Goal: Task Accomplishment & Management: Manage account settings

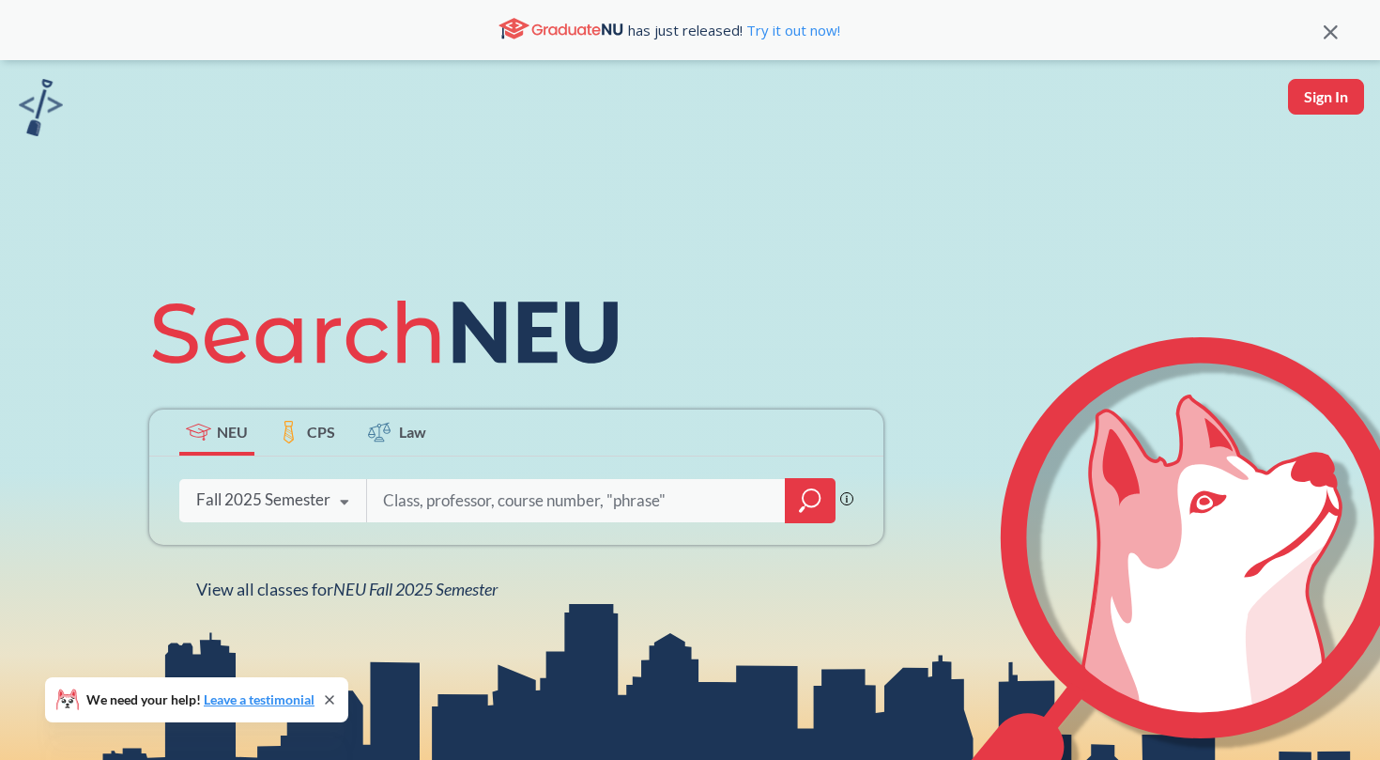
click at [450, 496] on input "search" at bounding box center [576, 500] width 391 height 39
type input "3304"
click at [807, 523] on div "3304 Phrase search guarantees the exact search appears in the results. Ex. If y…" at bounding box center [516, 500] width 734 height 88
click at [807, 503] on icon "magnifying glass" at bounding box center [810, 500] width 23 height 26
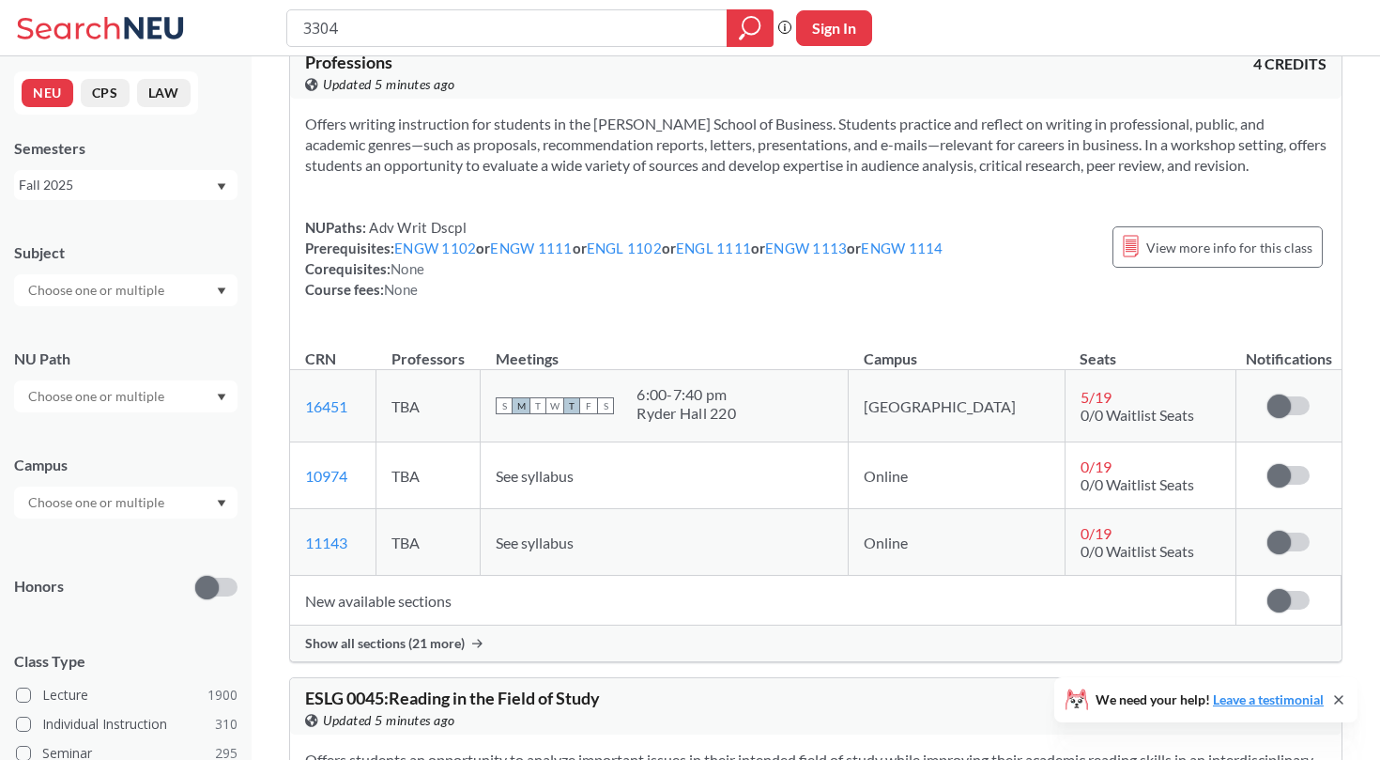
scroll to position [935, 0]
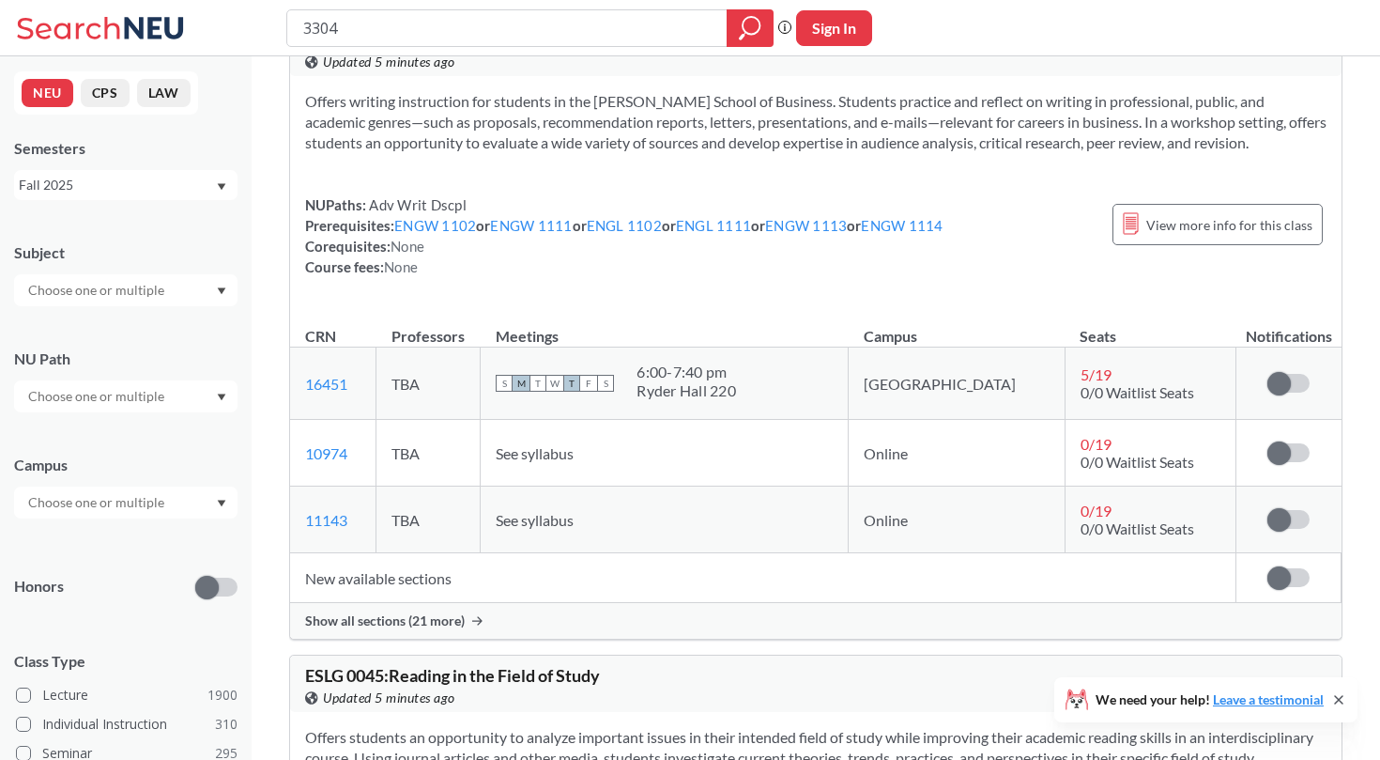
click at [432, 623] on span "Show all sections (21 more)" at bounding box center [385, 620] width 160 height 17
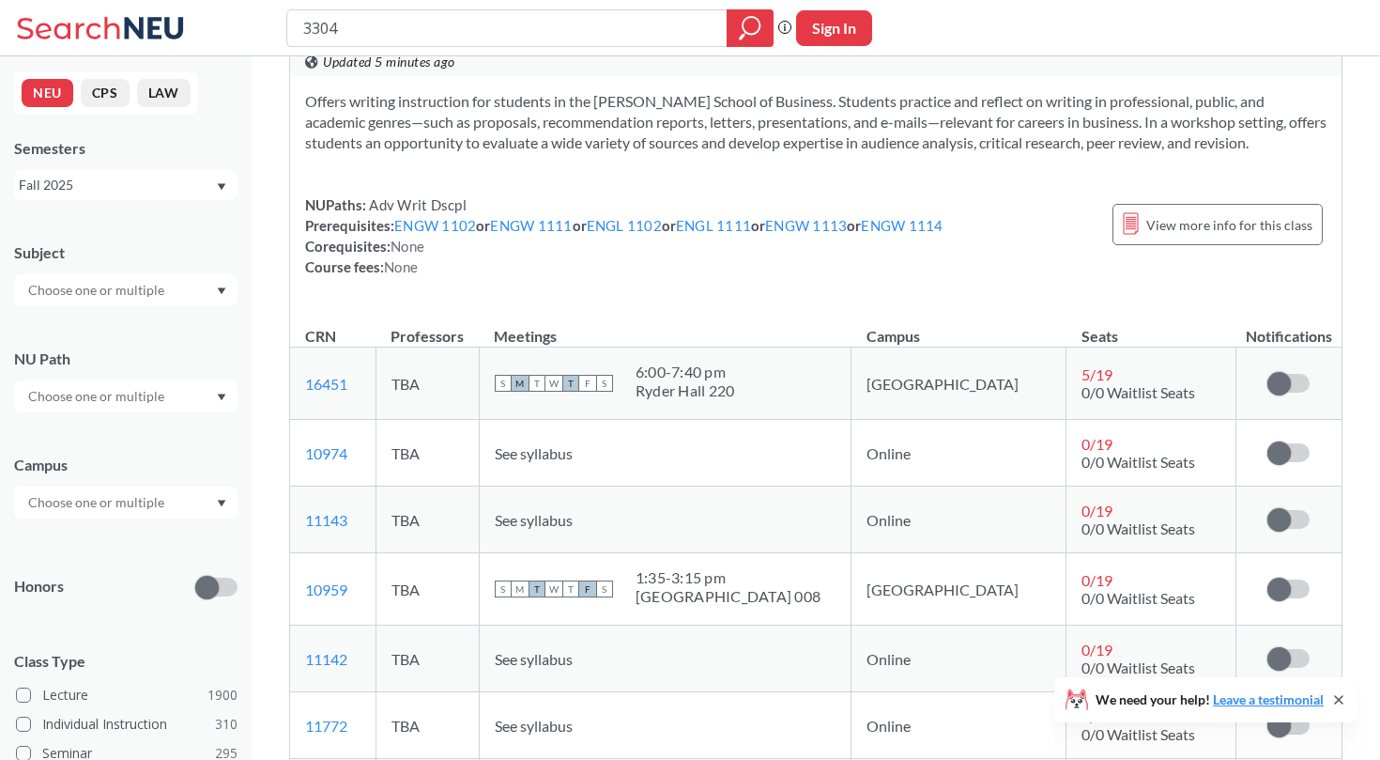
click at [1286, 439] on td "Sign in to subscribe for notifications." at bounding box center [1289, 453] width 105 height 67
click at [1285, 461] on span at bounding box center [1279, 452] width 23 height 23
click at [1268, 443] on input "checkbox" at bounding box center [1268, 443] width 0 height 0
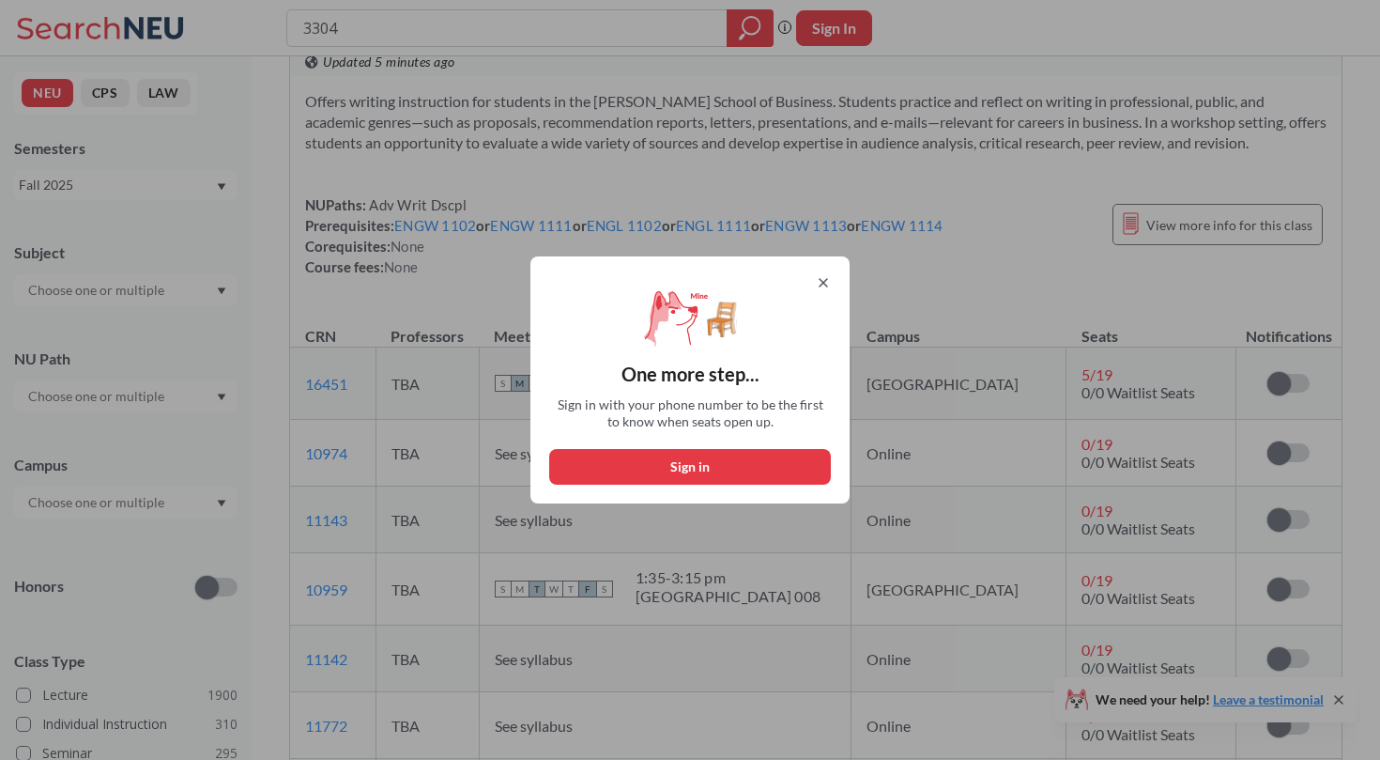
click at [744, 473] on button "Sign in" at bounding box center [690, 467] width 282 height 36
select select "US"
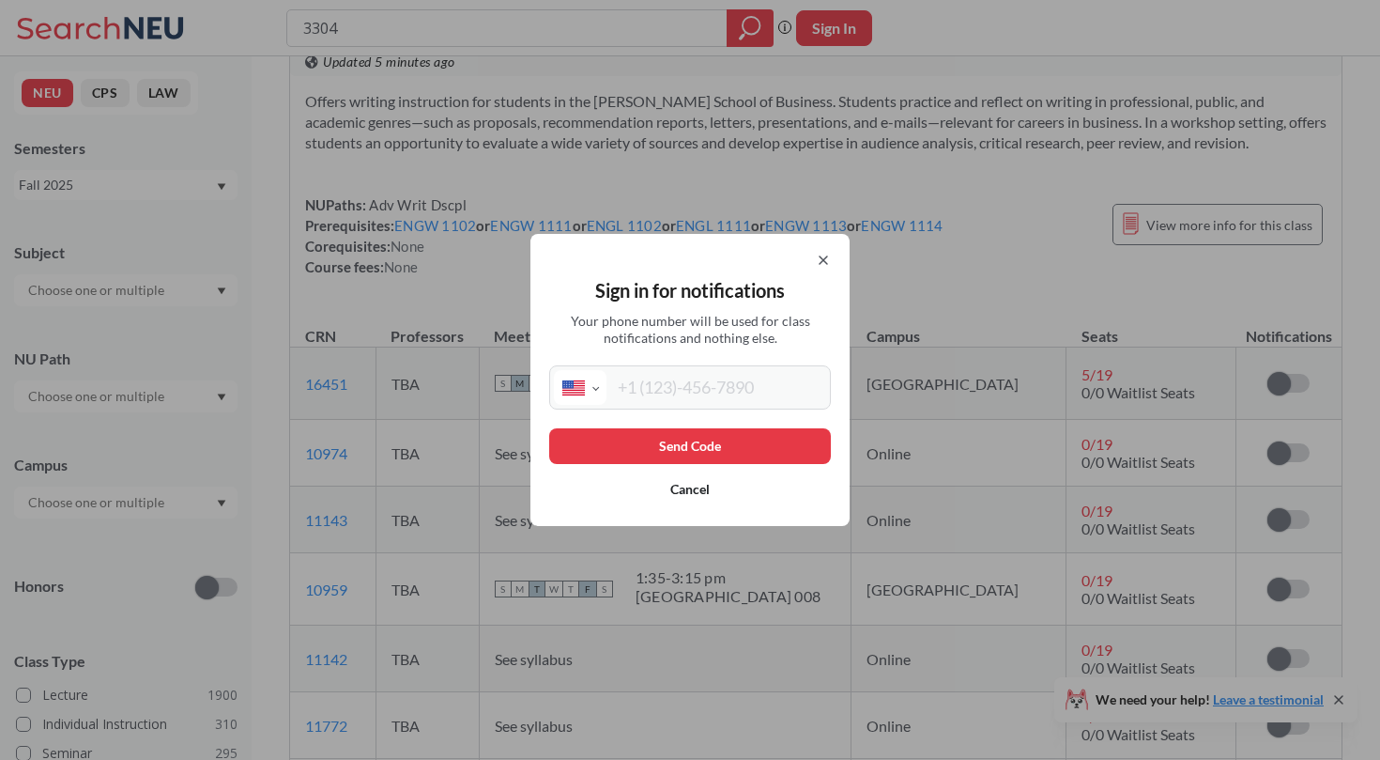
click at [678, 395] on input "tel" at bounding box center [717, 387] width 220 height 35
type input "[PHONE_NUMBER]"
click at [712, 439] on button "Send Code" at bounding box center [690, 446] width 282 height 36
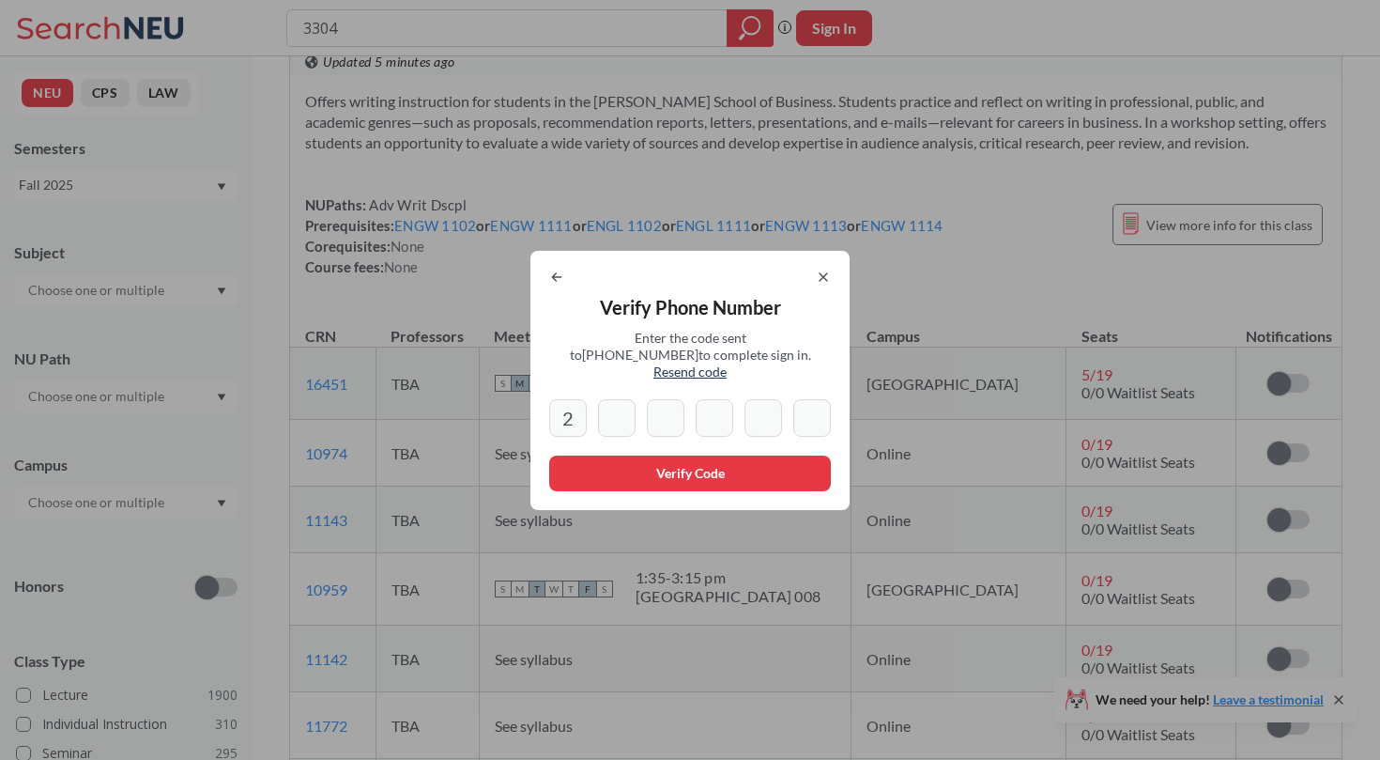
drag, startPoint x: 576, startPoint y: 400, endPoint x: 550, endPoint y: 400, distance: 25.4
click at [550, 400] on input "2" at bounding box center [568, 418] width 38 height 38
type input "2"
type input "1"
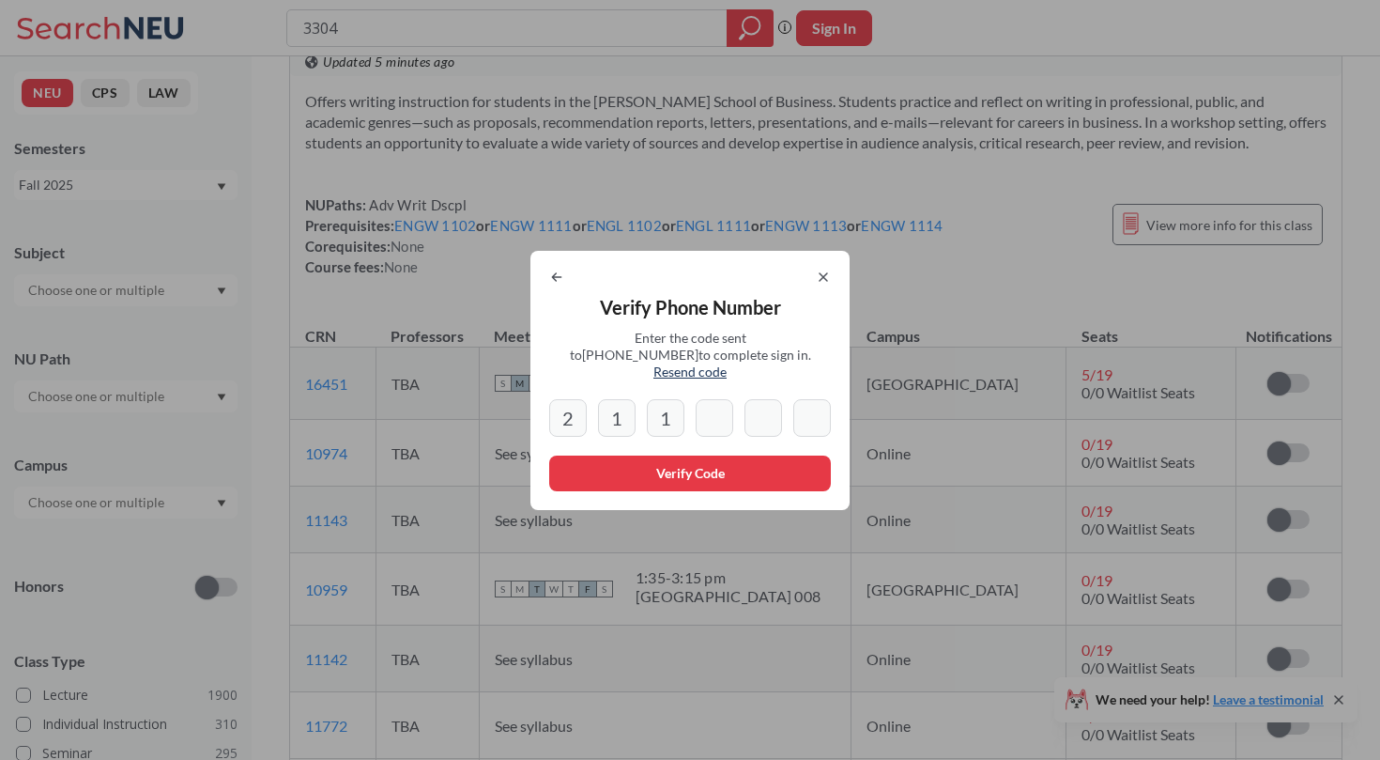
click at [564, 405] on input "2" at bounding box center [568, 418] width 38 height 38
type input "2"
type input "1"
drag, startPoint x: 564, startPoint y: 405, endPoint x: 583, endPoint y: 407, distance: 18.9
click at [584, 407] on input "2" at bounding box center [568, 418] width 38 height 38
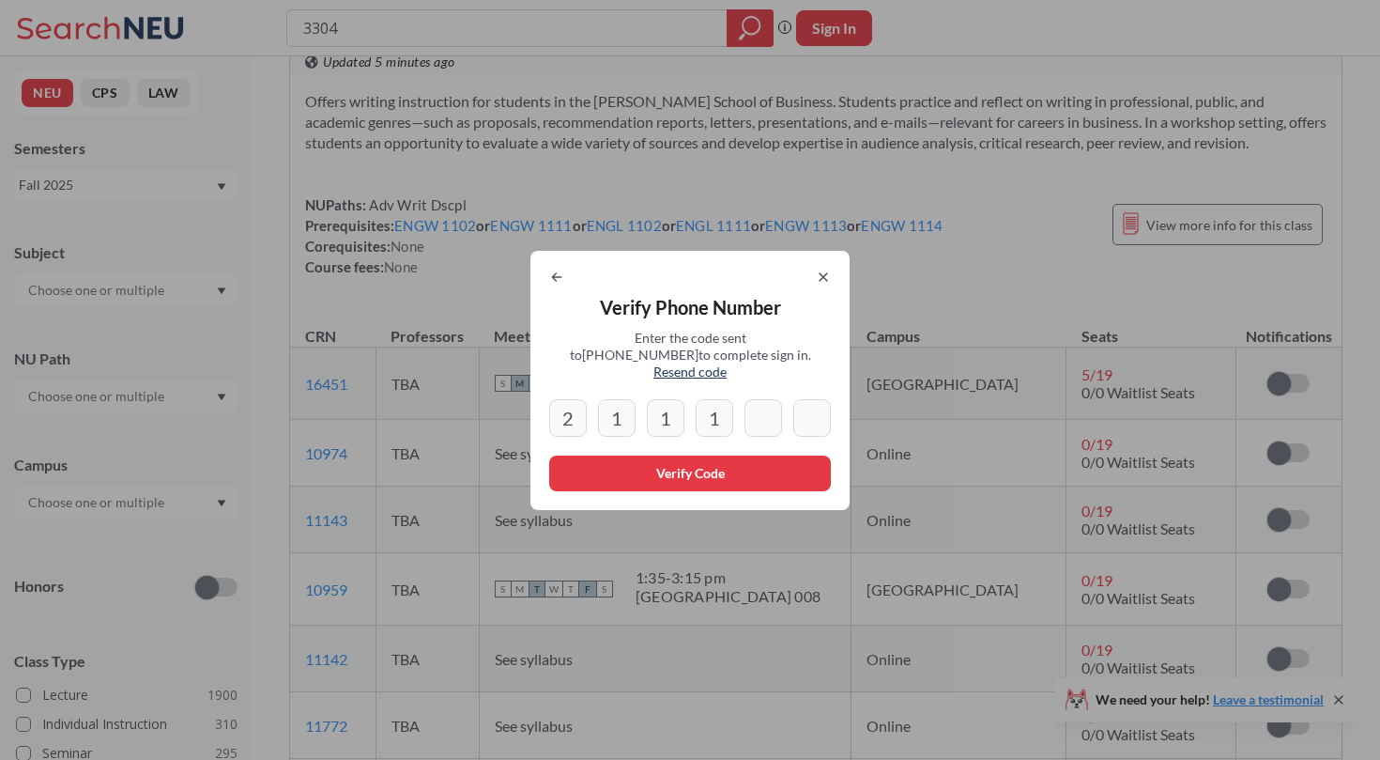
type input "1"
click at [727, 369] on span "Resend code" at bounding box center [690, 371] width 73 height 16
click at [727, 363] on span "Resend code" at bounding box center [690, 371] width 73 height 16
click at [560, 281] on icon at bounding box center [556, 276] width 15 height 15
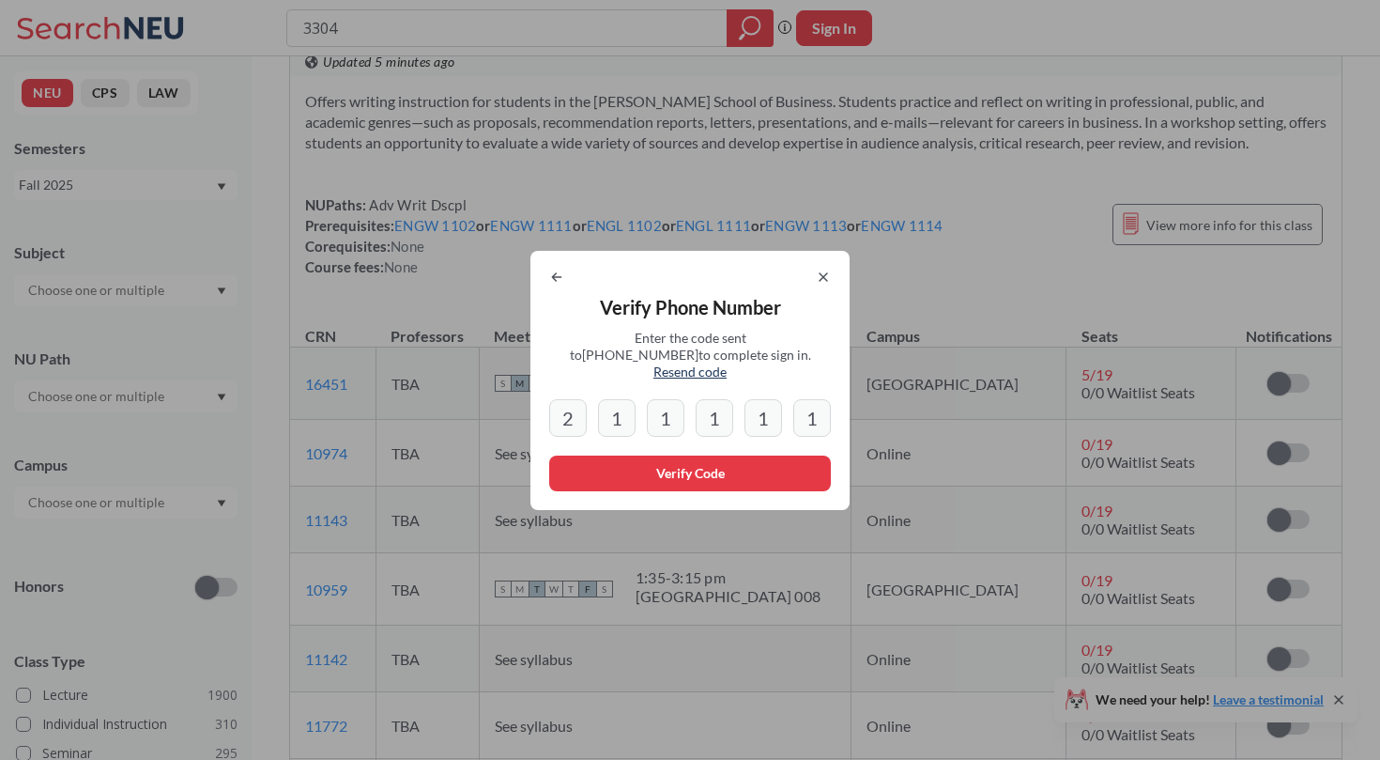
select select "US"
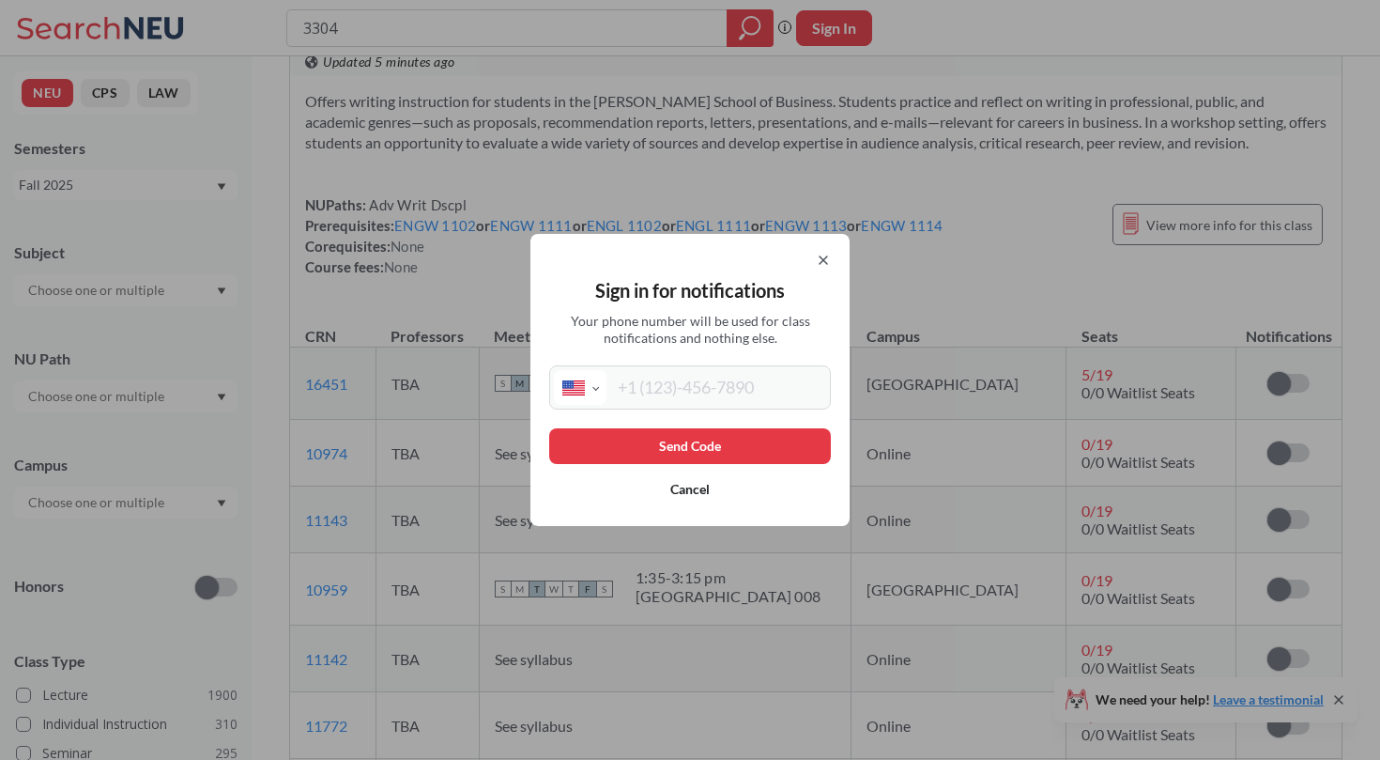
click at [625, 376] on input "tel" at bounding box center [717, 387] width 220 height 35
type input "[PHONE_NUMBER]"
click at [747, 446] on button "Send Code" at bounding box center [690, 446] width 282 height 36
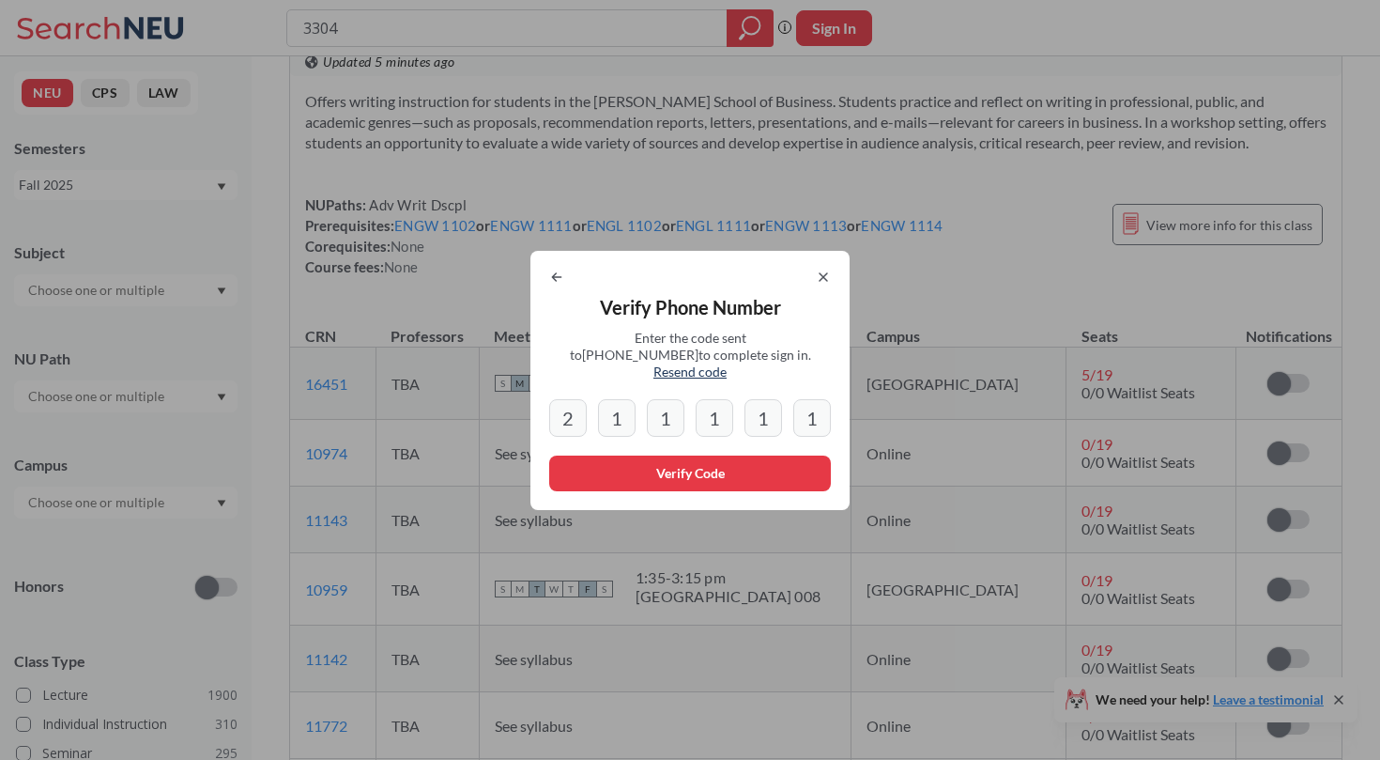
drag, startPoint x: 820, startPoint y: 423, endPoint x: 394, endPoint y: 318, distance: 437.9
click at [387, 332] on div "Verify Phone Number Enter the code sent to [PHONE_NUMBER] to complete sign in. …" at bounding box center [690, 380] width 1380 height 760
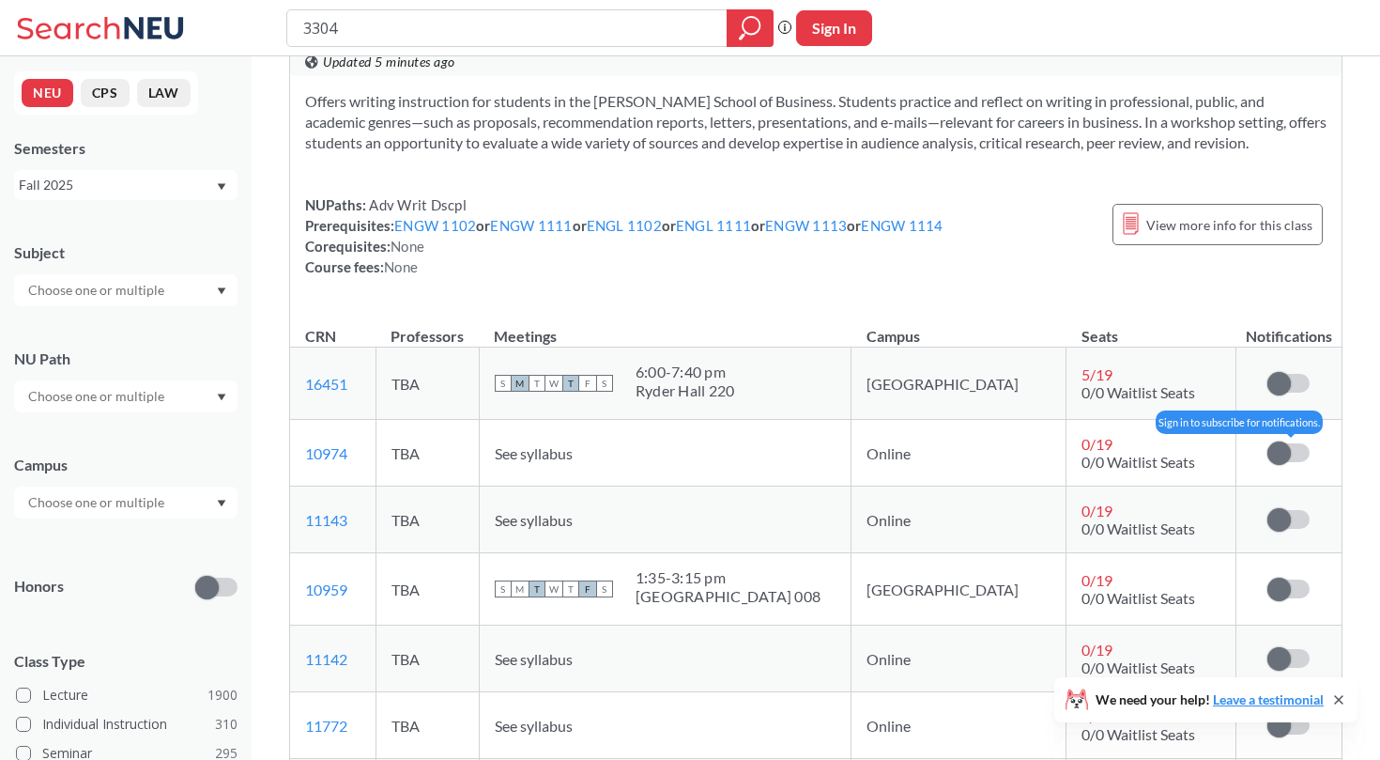
click at [1289, 459] on label at bounding box center [1289, 452] width 42 height 19
click at [1268, 443] on input "checkbox" at bounding box center [1268, 443] width 0 height 0
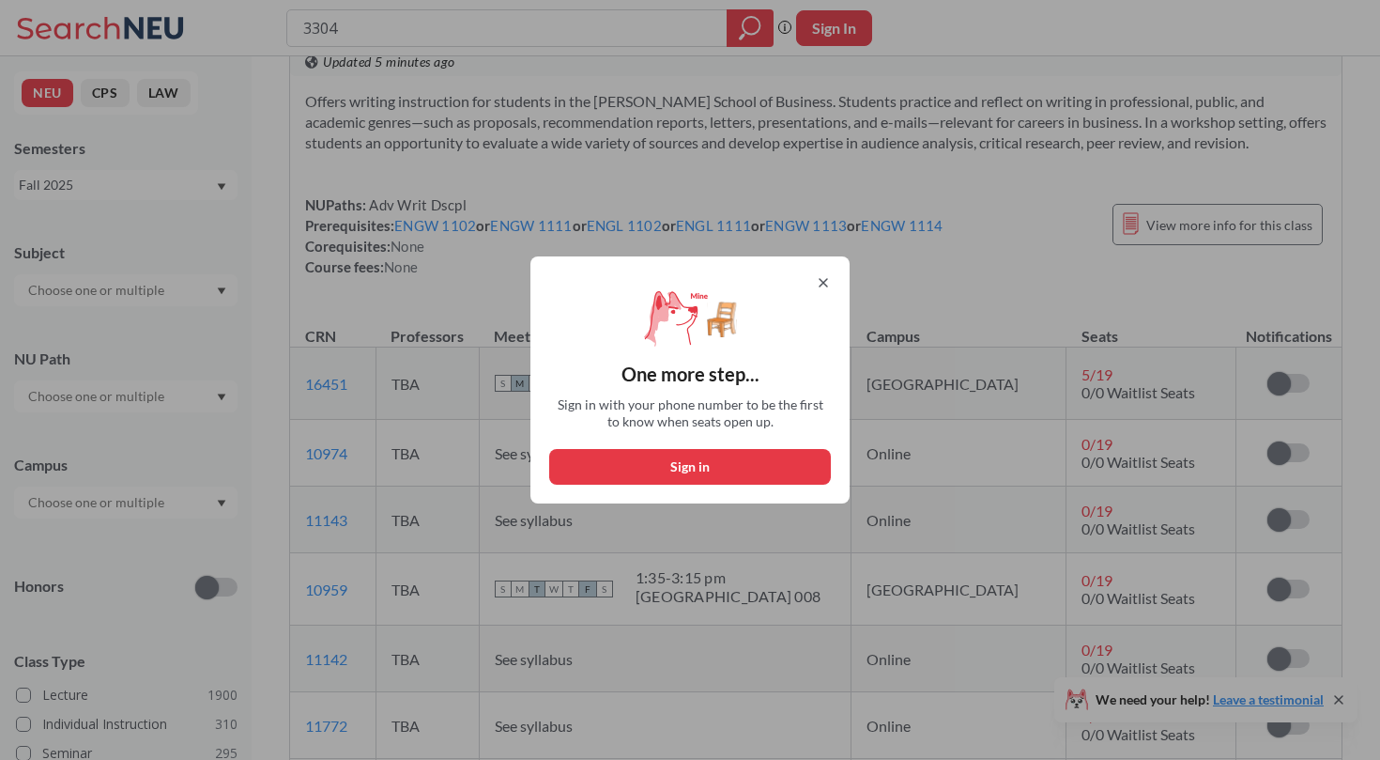
click at [628, 474] on button "Sign in" at bounding box center [690, 467] width 282 height 36
select select "US"
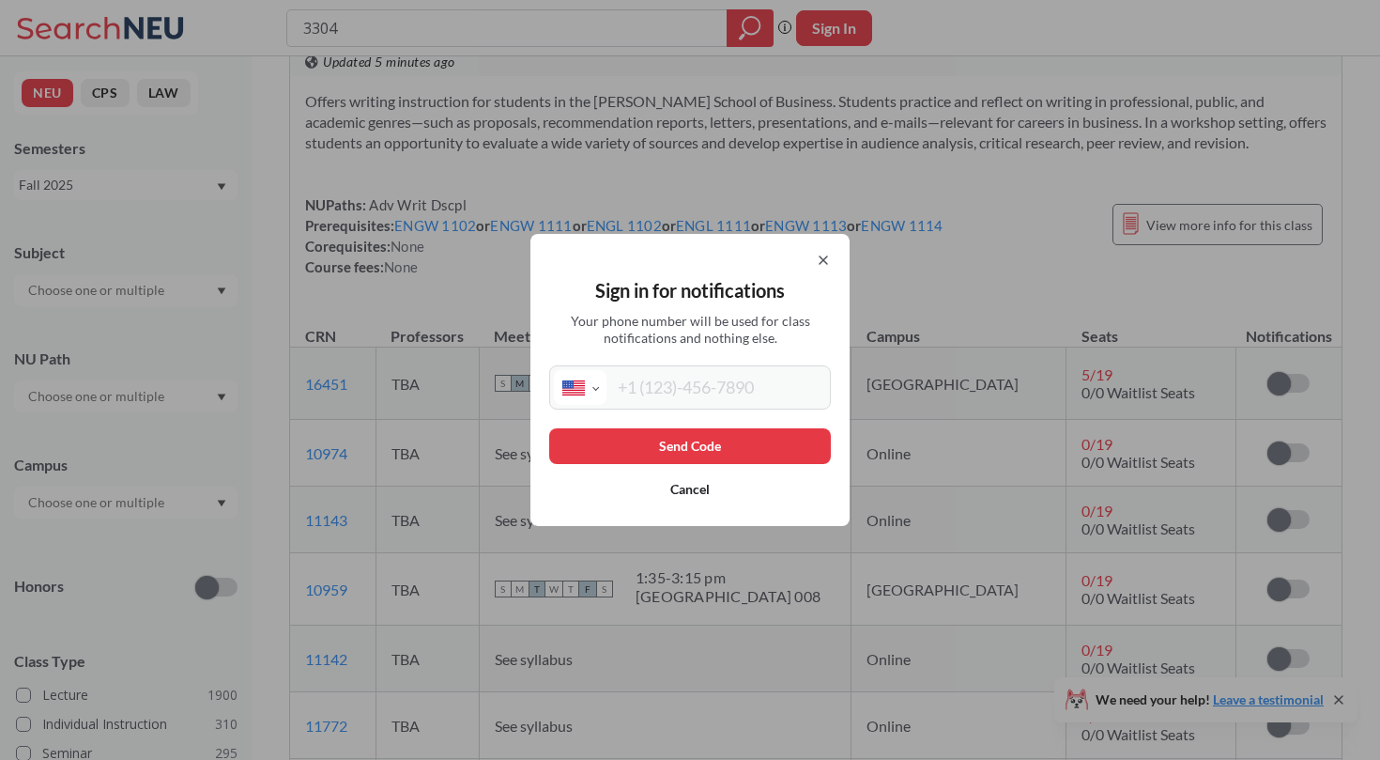
click at [684, 390] on input "tel" at bounding box center [717, 387] width 220 height 35
type input "[PHONE_NUMBER]"
click at [733, 437] on button "Send Code" at bounding box center [690, 446] width 282 height 36
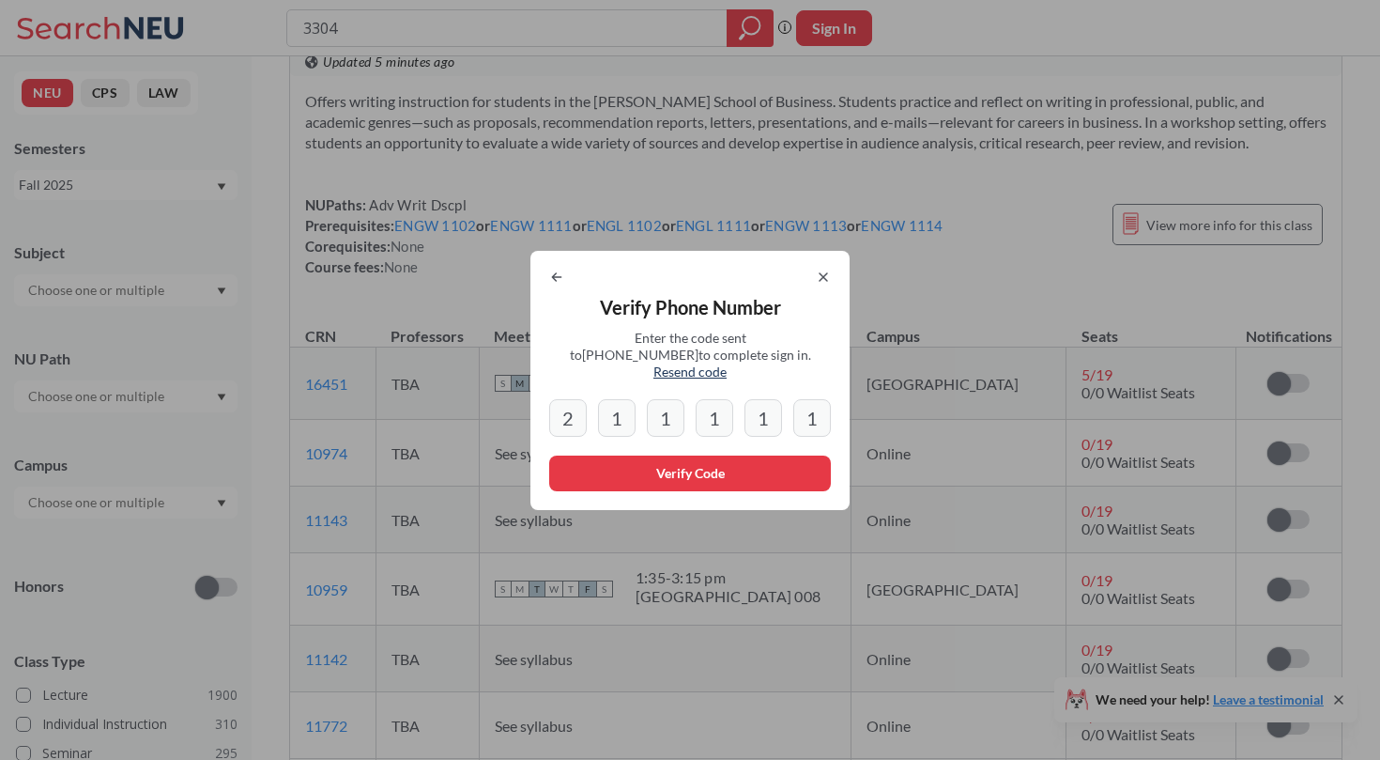
drag, startPoint x: 563, startPoint y: 413, endPoint x: 583, endPoint y: 416, distance: 19.9
click at [583, 416] on input "2" at bounding box center [568, 418] width 38 height 38
drag, startPoint x: 570, startPoint y: 399, endPoint x: 559, endPoint y: 400, distance: 11.3
click at [559, 400] on input "2" at bounding box center [568, 418] width 38 height 38
type input "2"
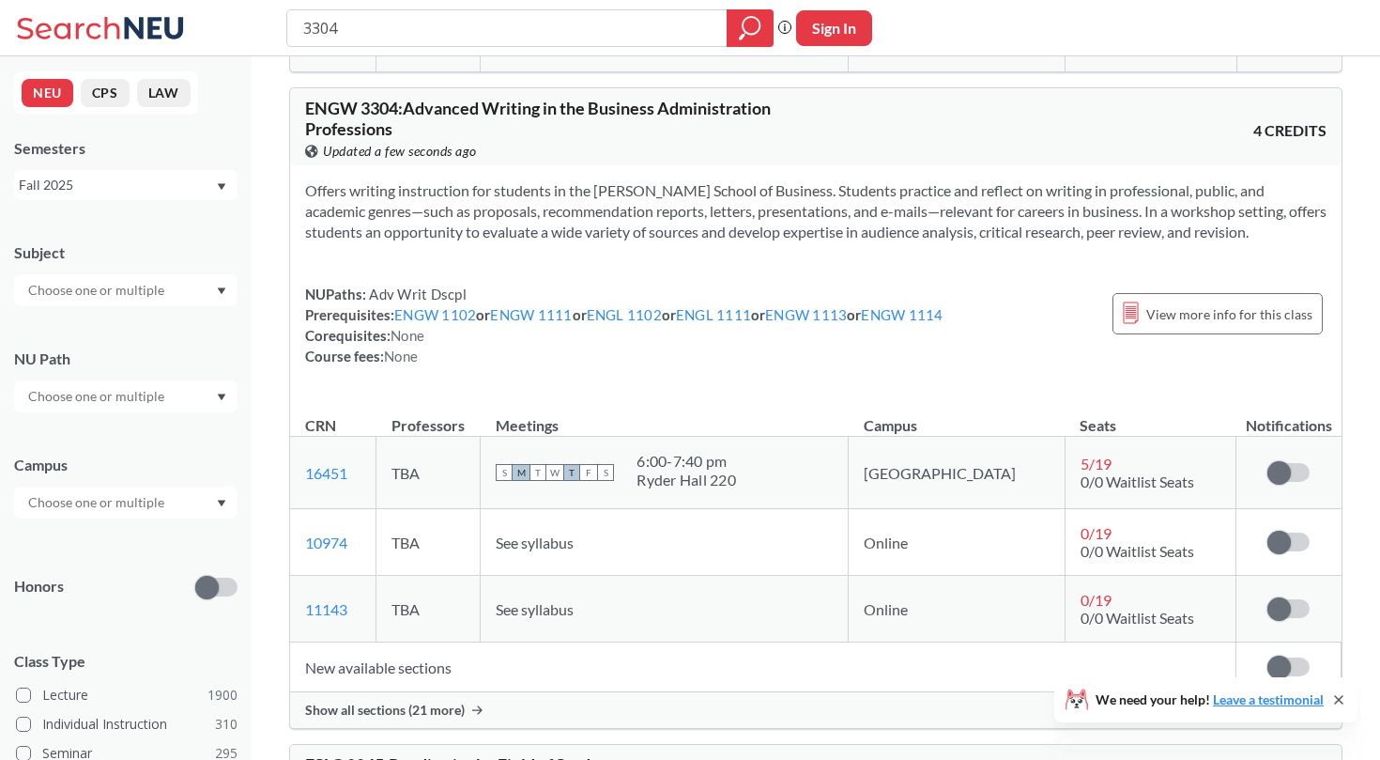
scroll to position [870, 0]
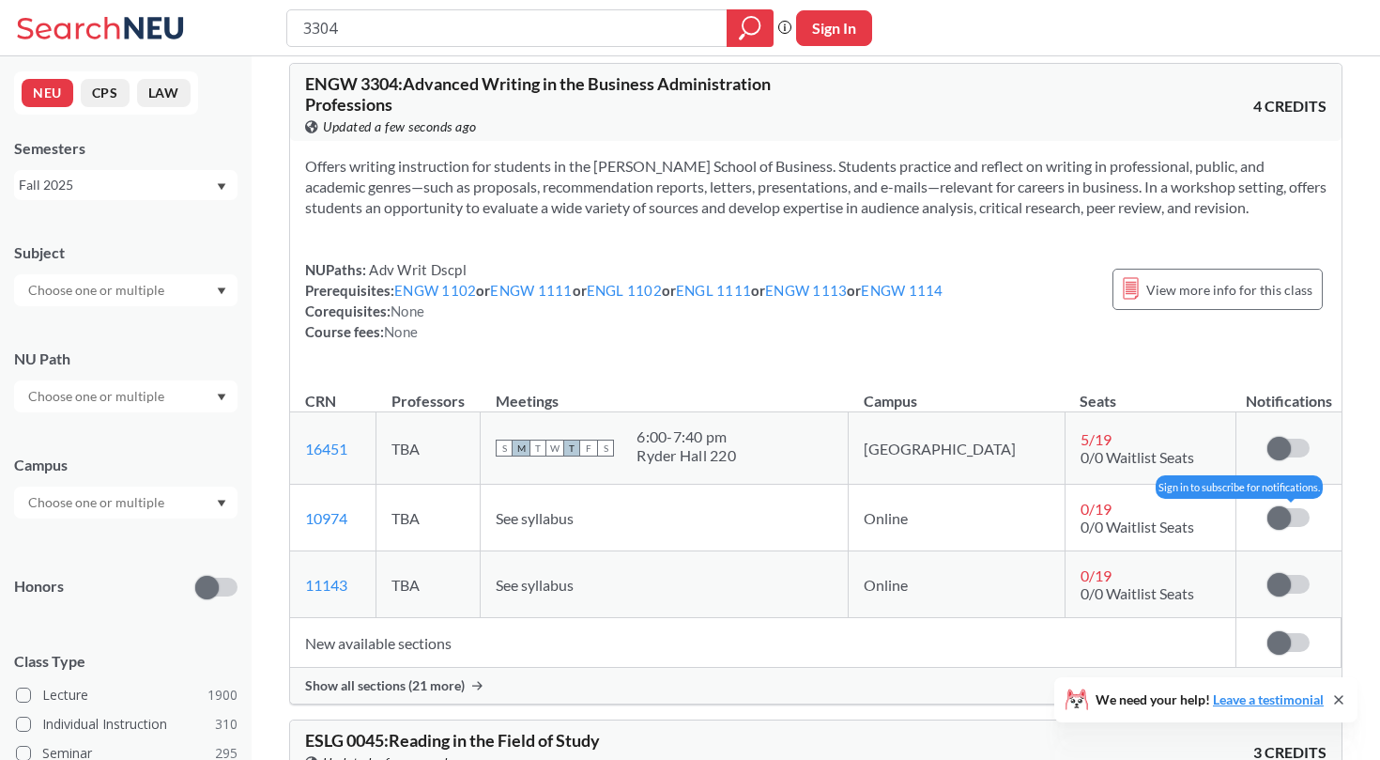
click at [1282, 519] on span at bounding box center [1279, 517] width 23 height 23
click at [1268, 508] on input "checkbox" at bounding box center [1268, 508] width 0 height 0
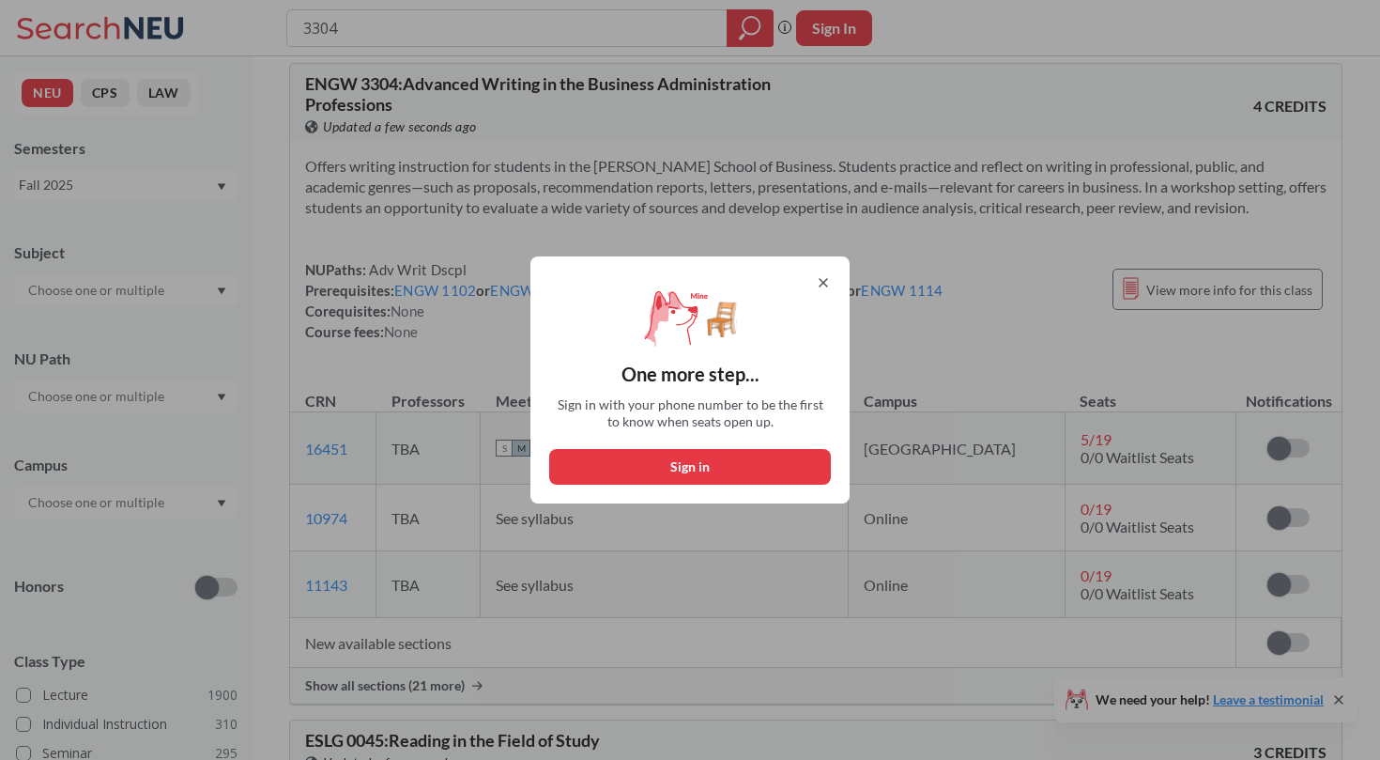
click at [625, 440] on div "One more step... Sign in with your phone number to be the first to know when se…" at bounding box center [690, 379] width 319 height 247
click at [643, 452] on button "Sign in" at bounding box center [690, 467] width 282 height 36
select select "US"
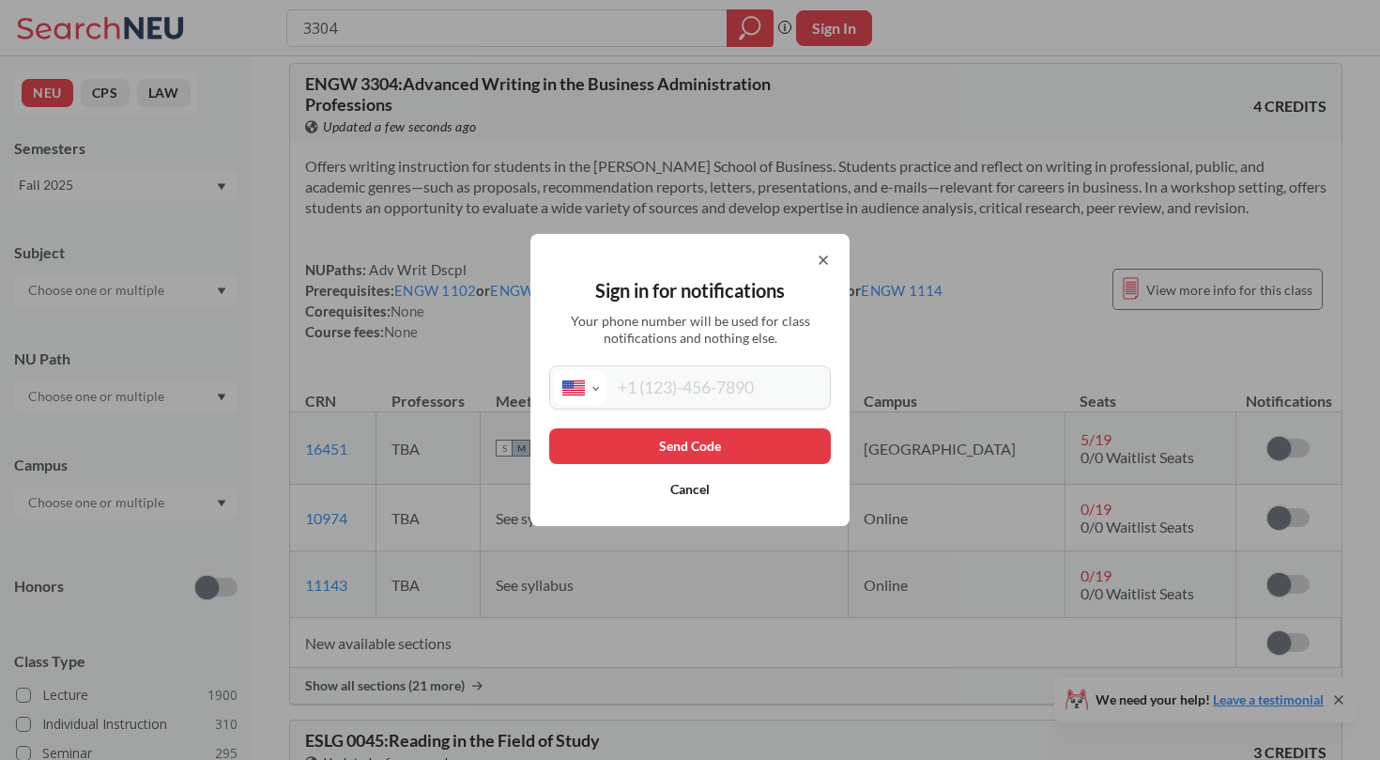
click at [668, 383] on input "tel" at bounding box center [717, 387] width 220 height 35
type input "[PHONE_NUMBER]"
click at [741, 440] on button "Send Code" at bounding box center [690, 446] width 282 height 36
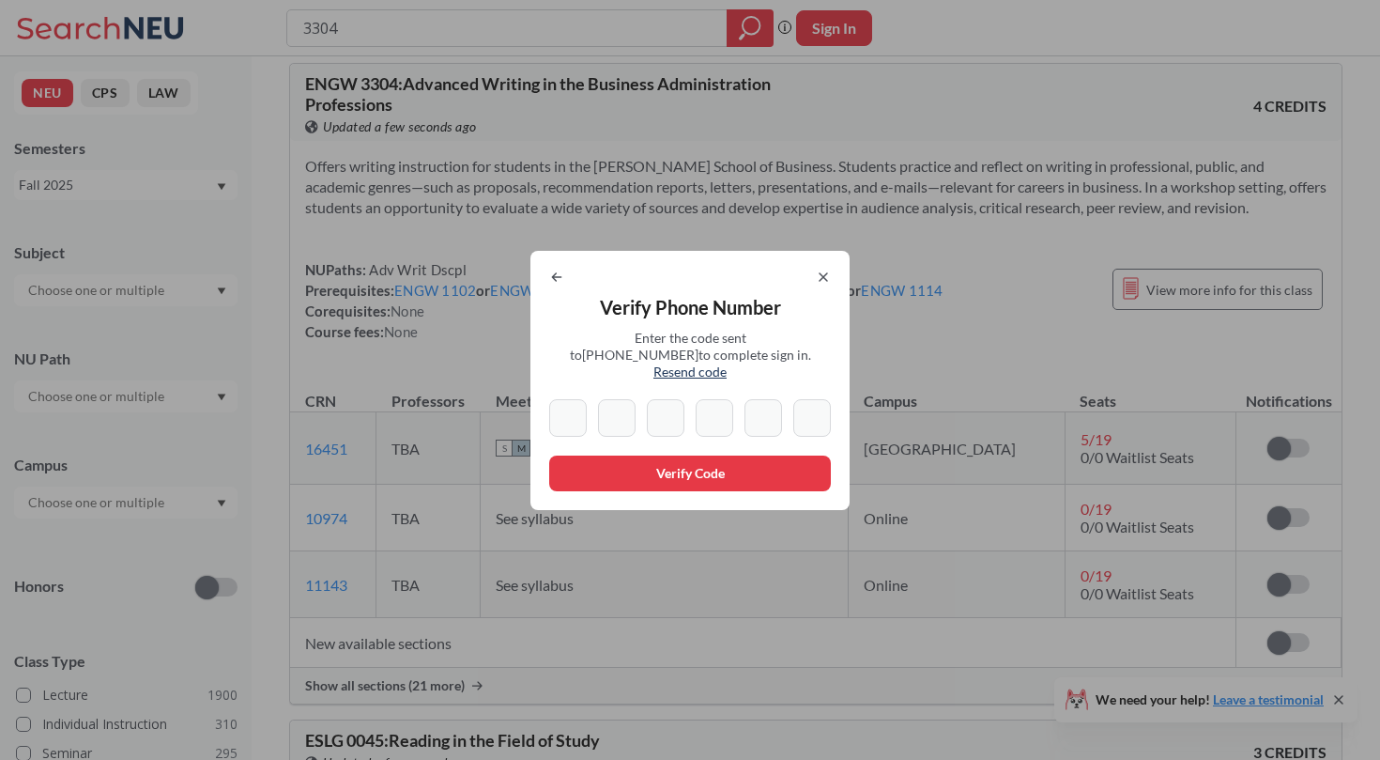
type input "1"
type input "5"
type input "3"
type input "0"
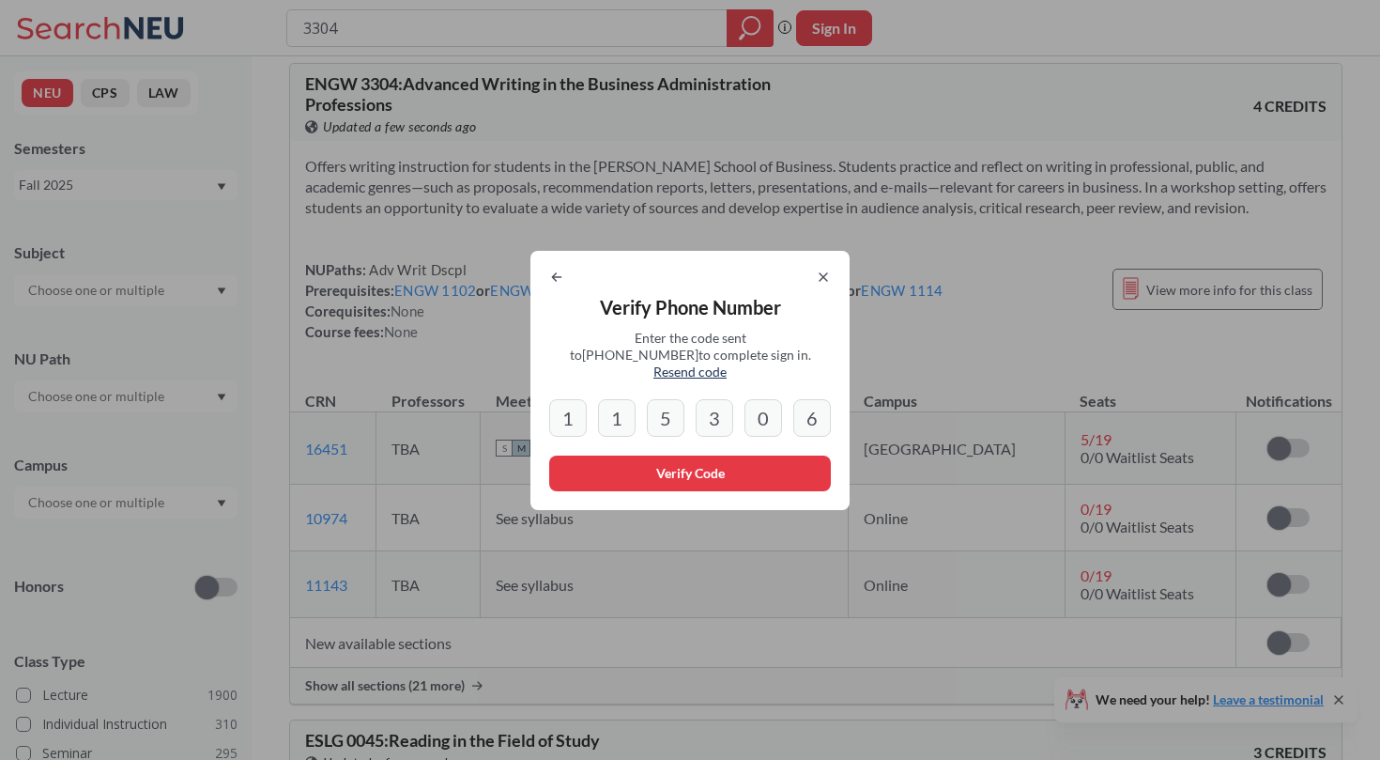
type input "6"
click at [727, 481] on button "Verify Code" at bounding box center [690, 473] width 282 height 36
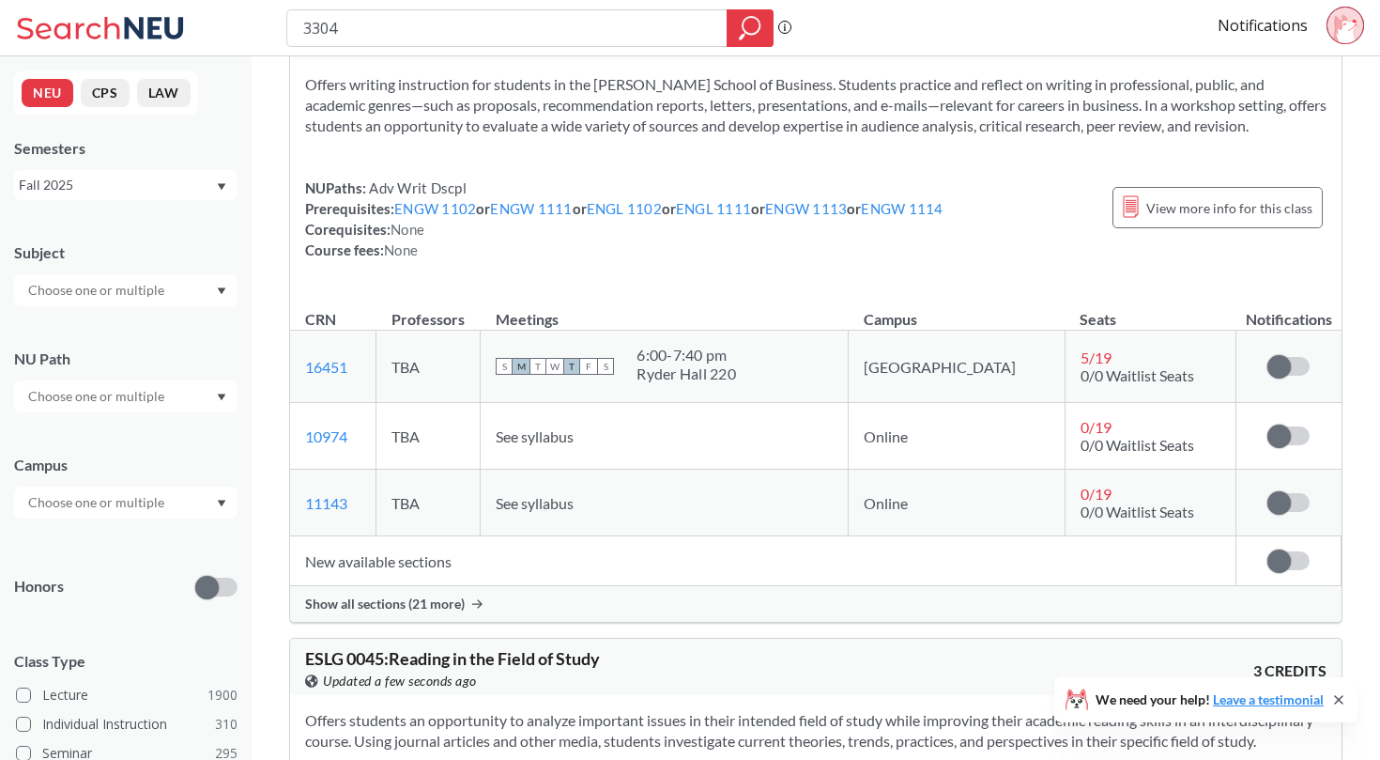
scroll to position [958, 0]
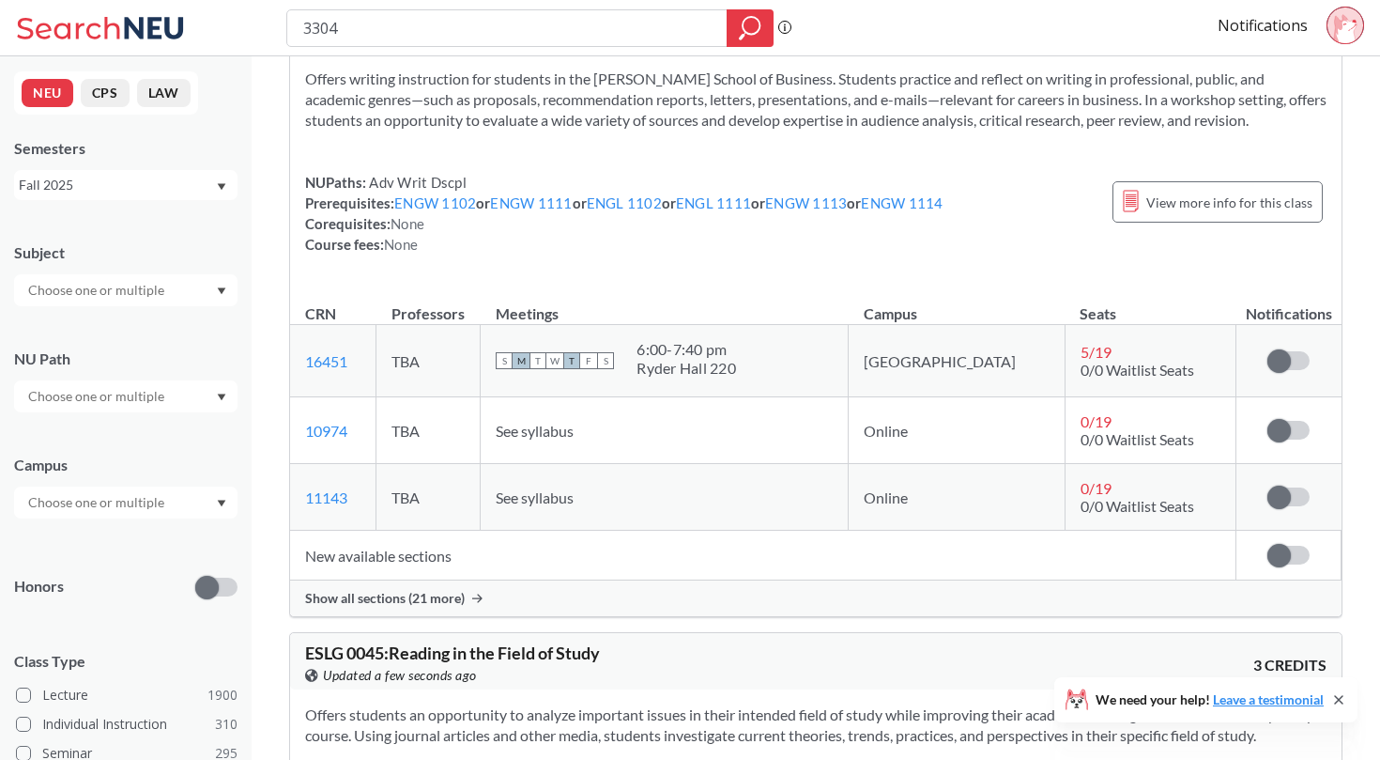
click at [430, 587] on div "Show all sections (21 more)" at bounding box center [816, 598] width 1052 height 36
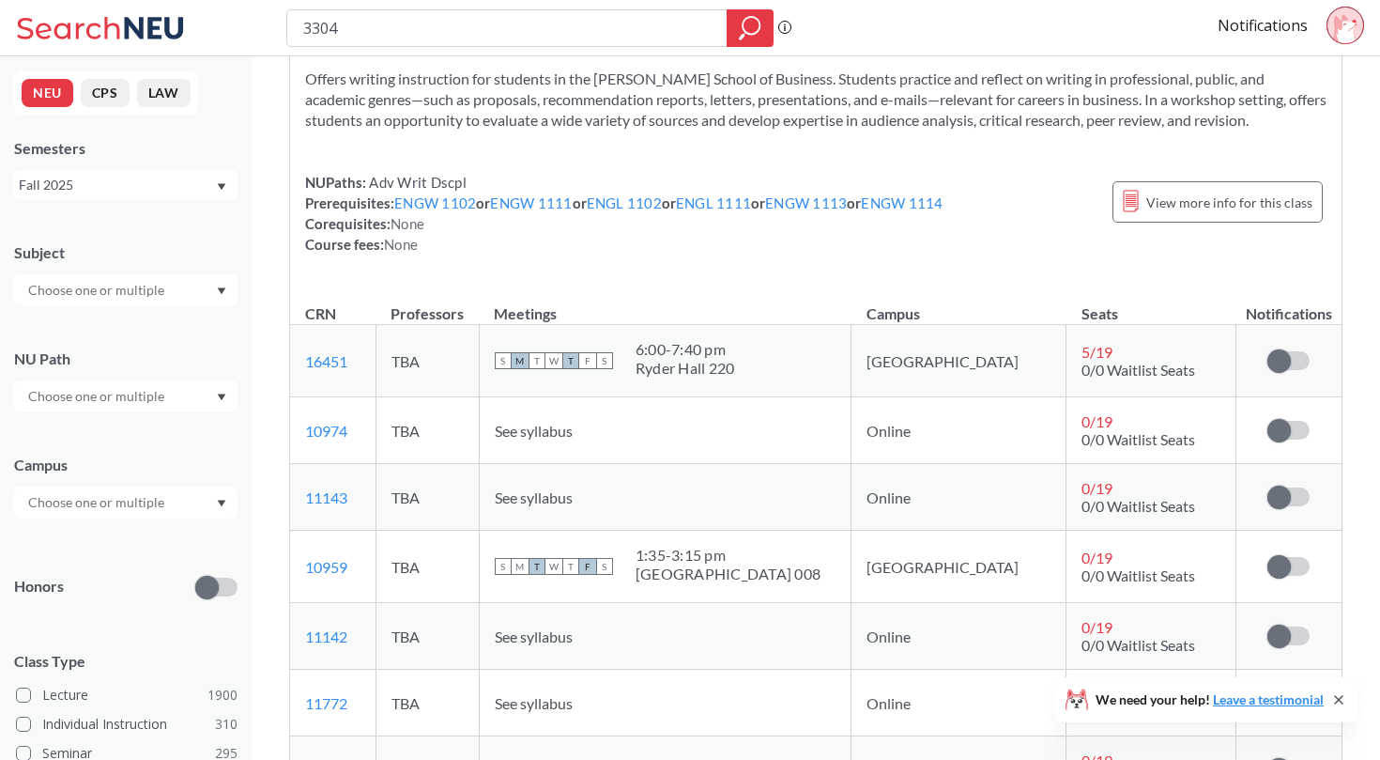
click at [1261, 429] on div "Subscribe to notifications for this section" at bounding box center [1289, 430] width 74 height 19
click at [1288, 433] on span at bounding box center [1279, 430] width 23 height 23
click at [1268, 421] on input "checkbox" at bounding box center [1268, 421] width 0 height 0
click at [1292, 490] on label at bounding box center [1289, 496] width 42 height 19
click at [1268, 487] on input "checkbox" at bounding box center [1268, 487] width 0 height 0
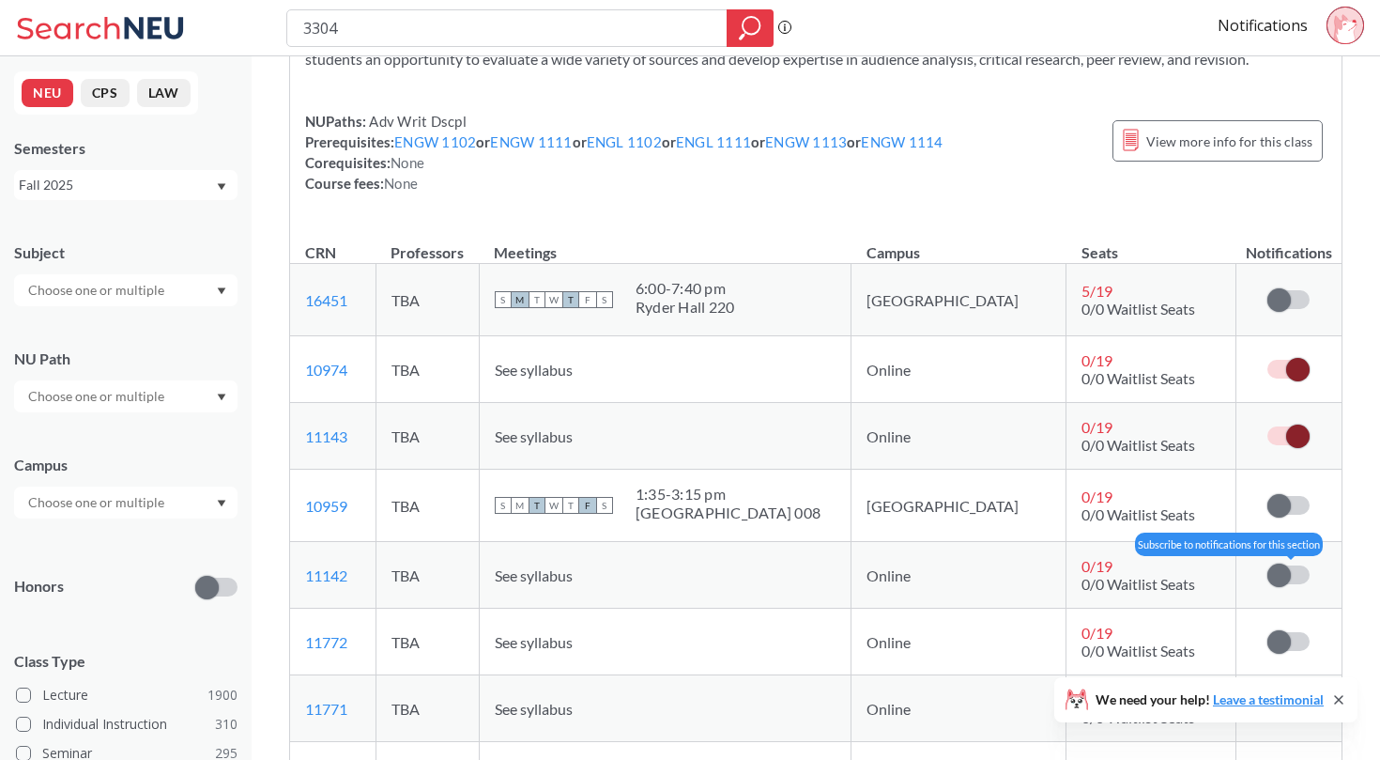
scroll to position [1022, 0]
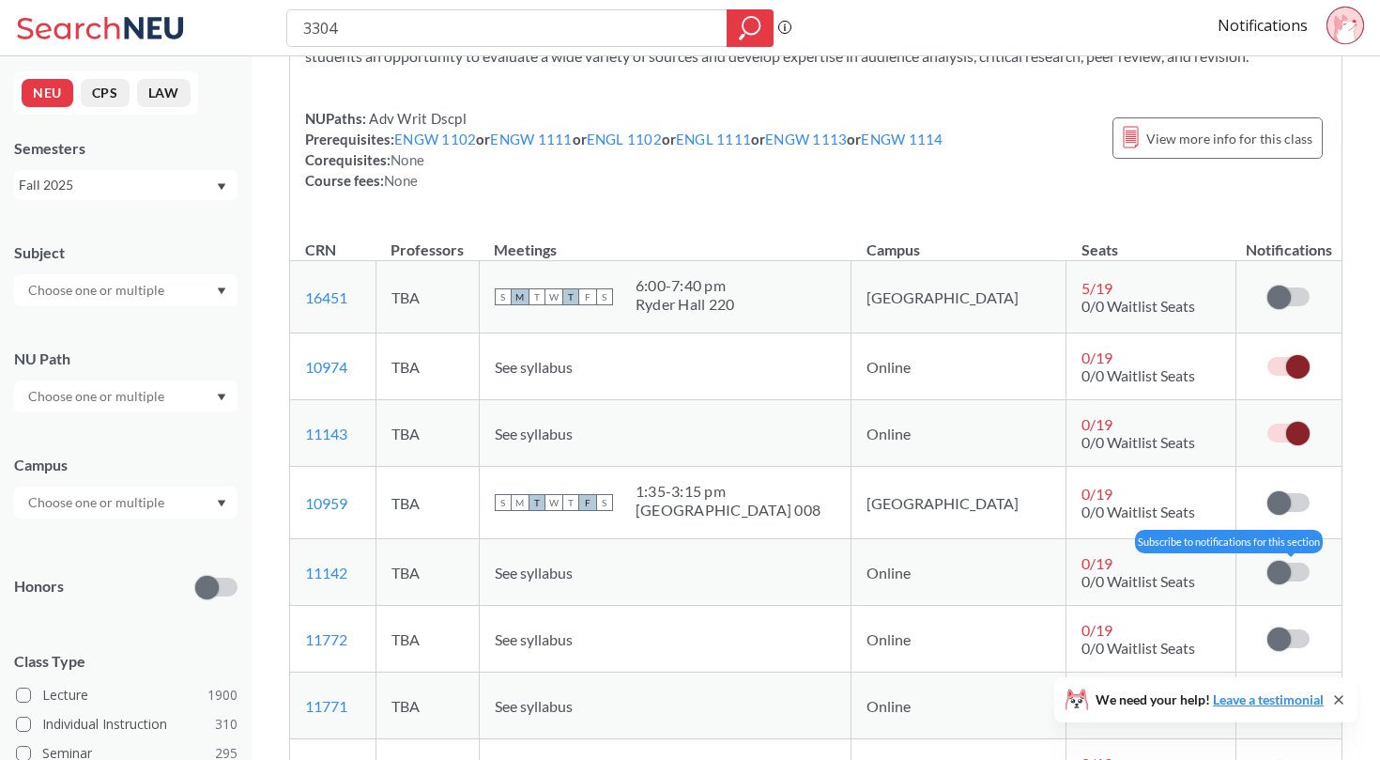
click at [1286, 573] on span at bounding box center [1279, 572] width 23 height 23
click at [1268, 562] on input "checkbox" at bounding box center [1268, 562] width 0 height 0
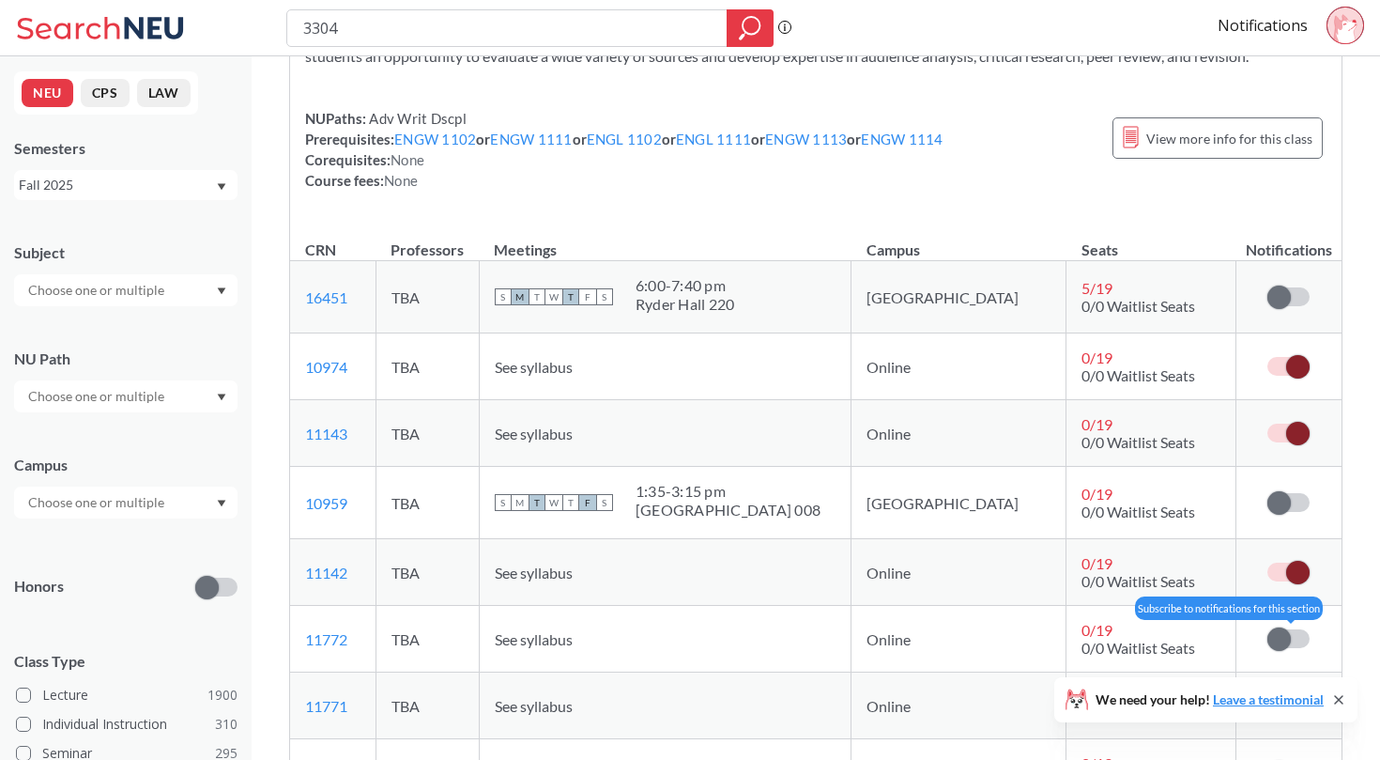
click at [1286, 631] on span at bounding box center [1279, 638] width 23 height 23
click at [1268, 629] on input "checkbox" at bounding box center [1268, 629] width 0 height 0
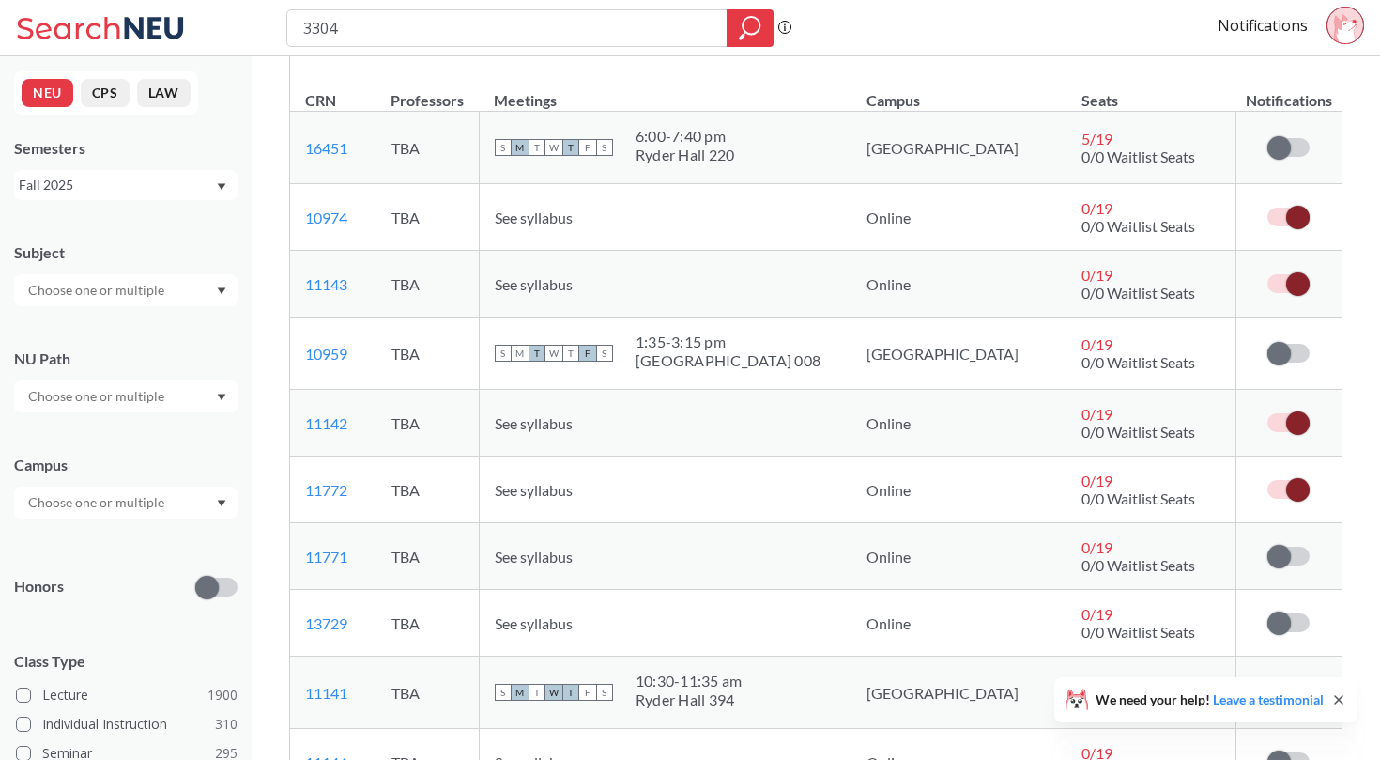
scroll to position [1196, 0]
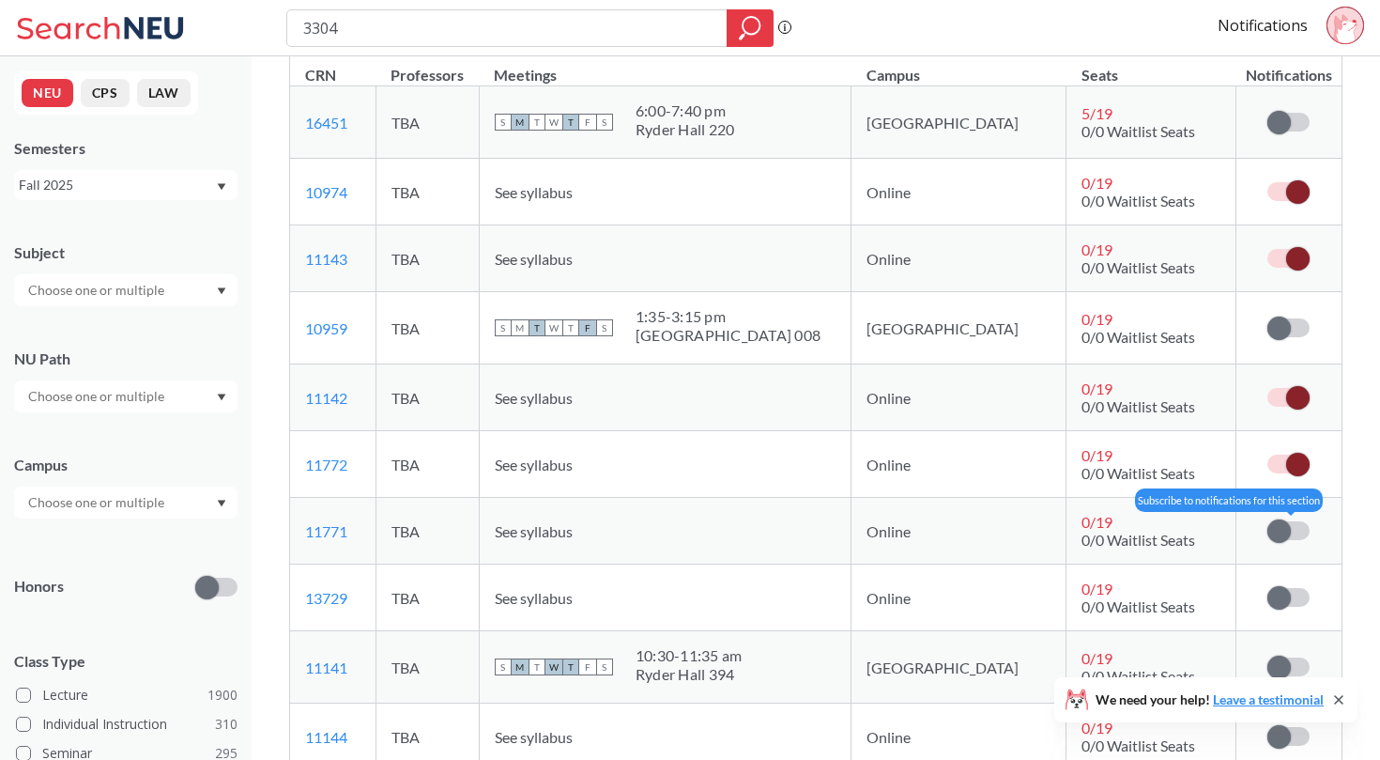
click at [1271, 522] on span at bounding box center [1279, 530] width 23 height 23
click at [1268, 521] on input "checkbox" at bounding box center [1268, 521] width 0 height 0
click at [1291, 581] on td "Subscribe to notifications for this section" at bounding box center [1289, 597] width 105 height 67
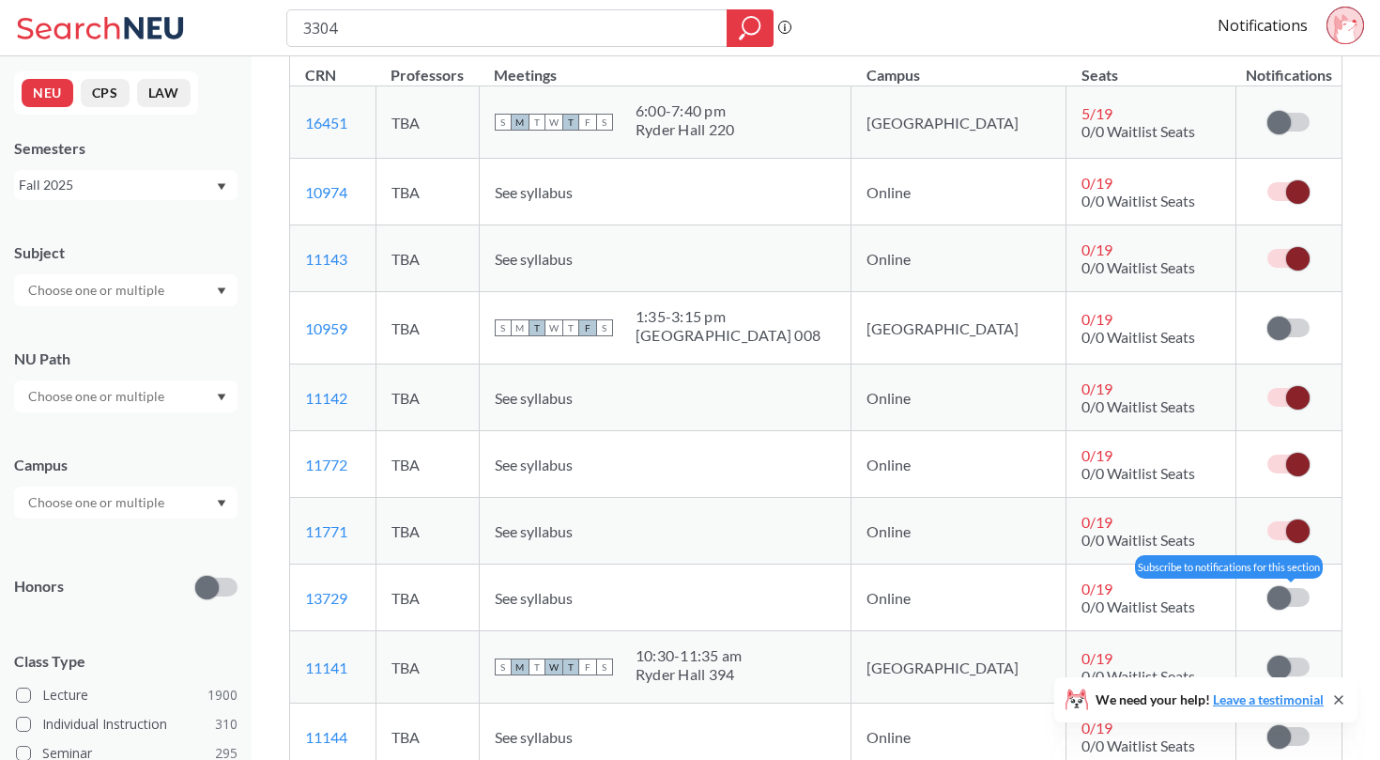
click at [1284, 600] on span at bounding box center [1279, 597] width 23 height 23
click at [1268, 588] on input "checkbox" at bounding box center [1268, 588] width 0 height 0
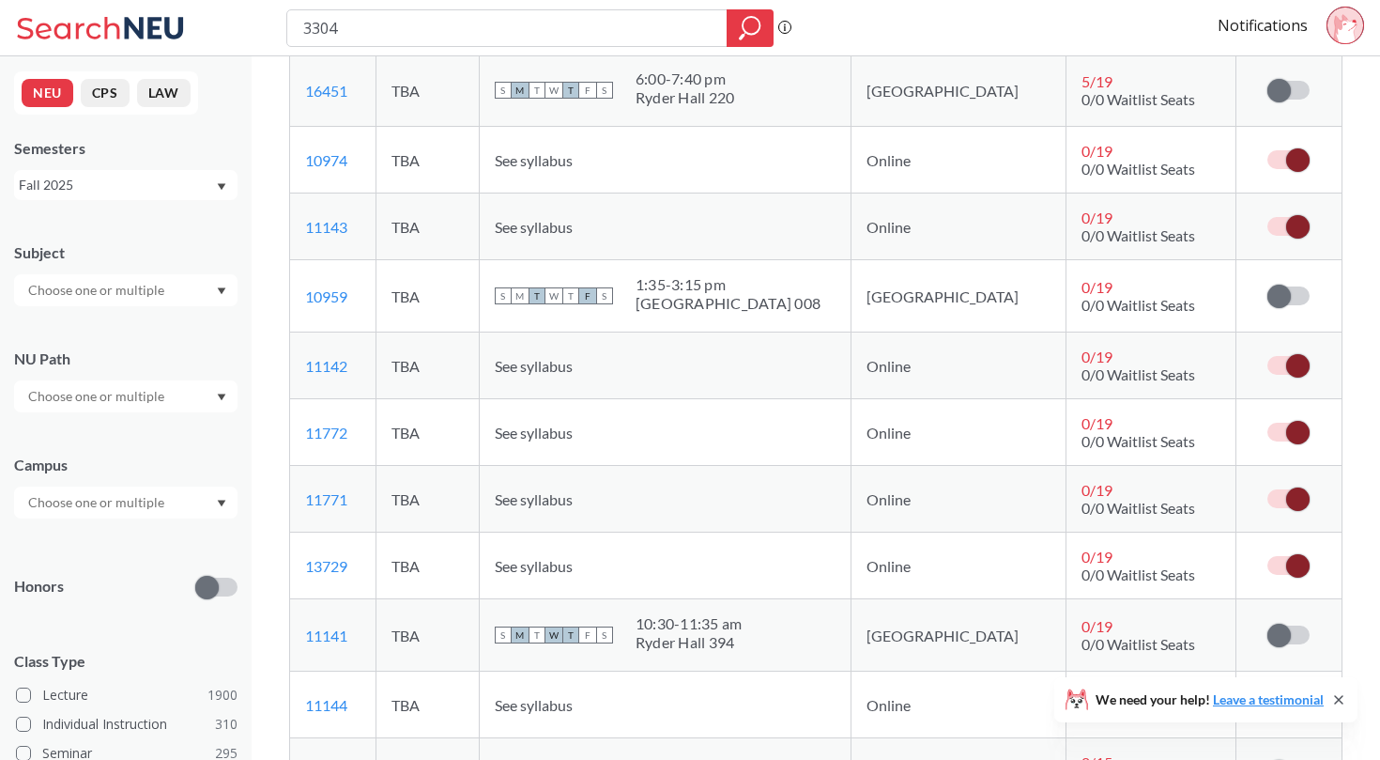
scroll to position [1237, 0]
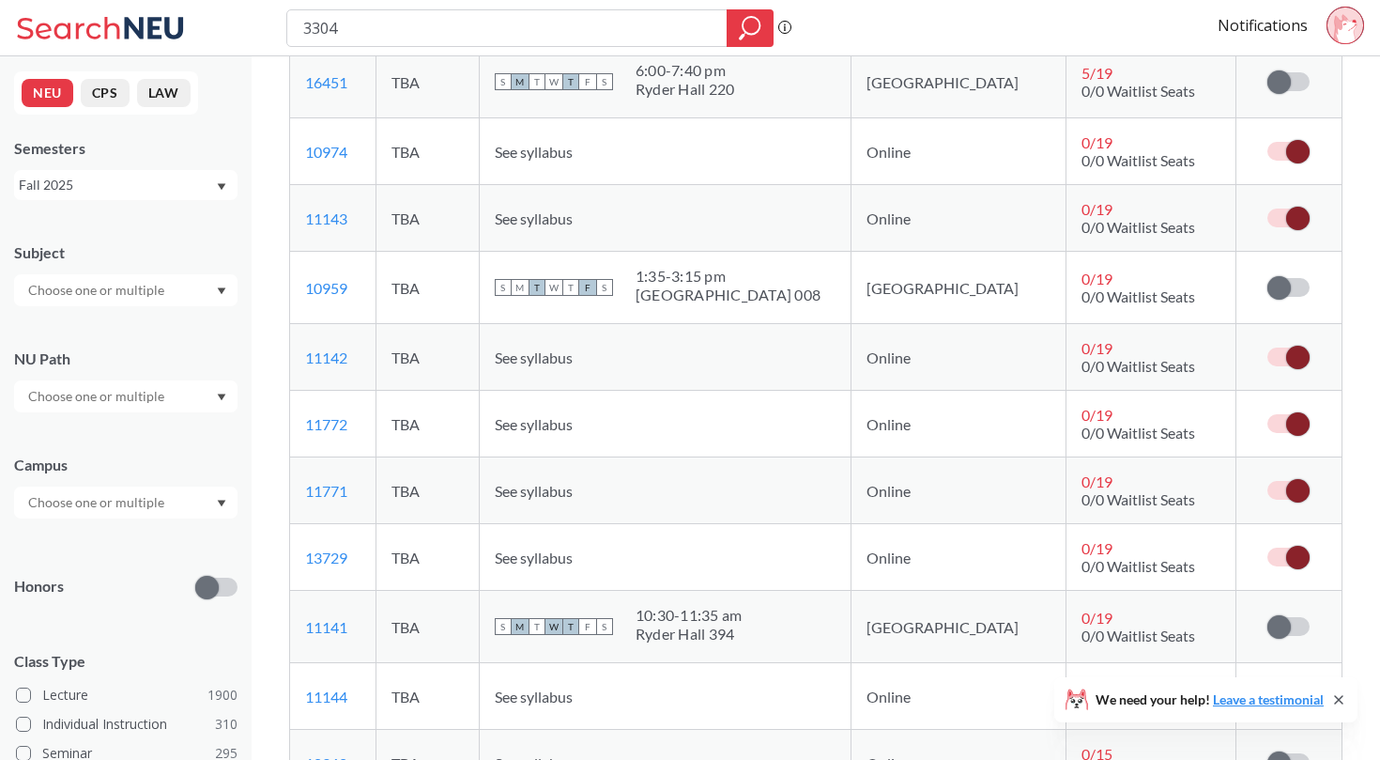
click at [1289, 642] on td "Subscribe to notifications for this section" at bounding box center [1289, 627] width 105 height 72
click at [1286, 628] on span at bounding box center [1279, 626] width 23 height 23
click at [1268, 617] on input "checkbox" at bounding box center [1268, 617] width 0 height 0
click at [1286, 628] on span at bounding box center [1297, 626] width 23 height 23
click at [1268, 617] on input "checkbox" at bounding box center [1268, 617] width 0 height 0
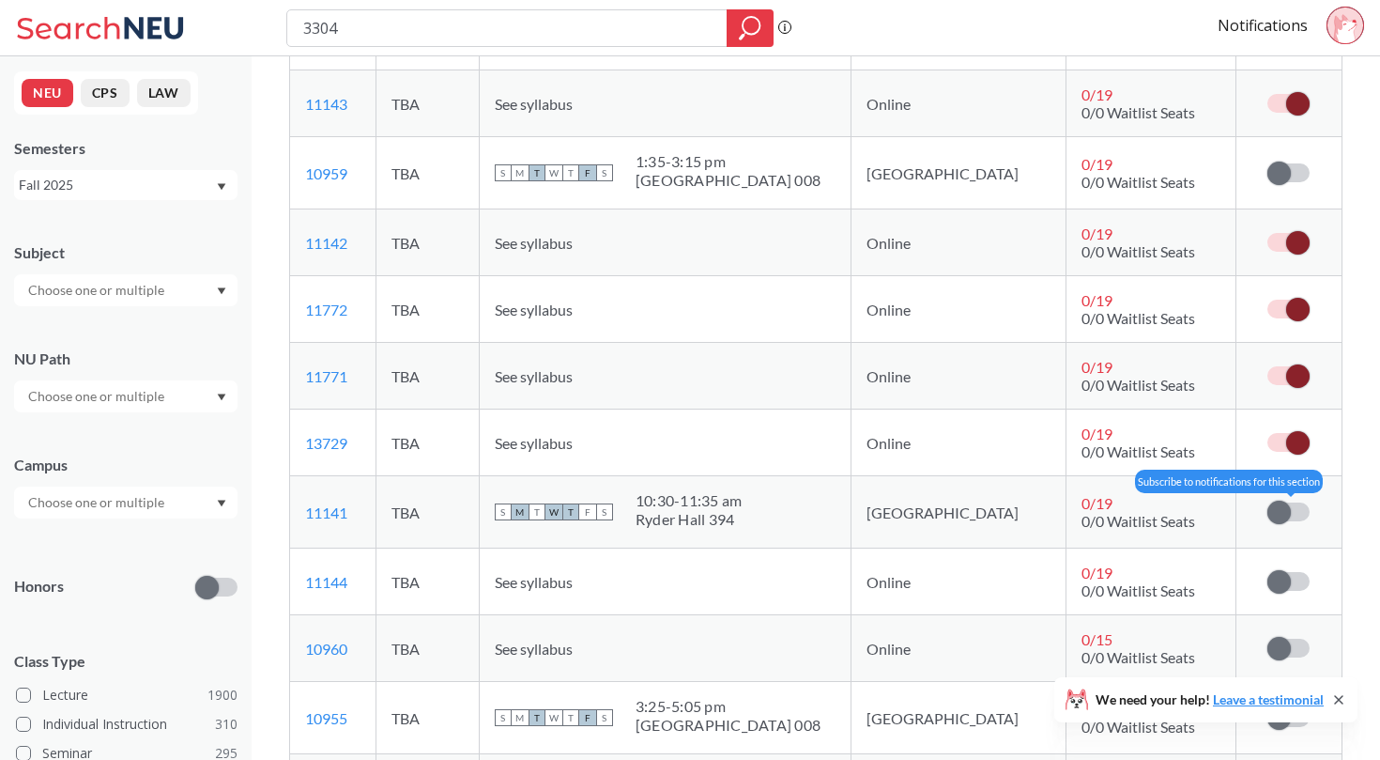
scroll to position [1436, 0]
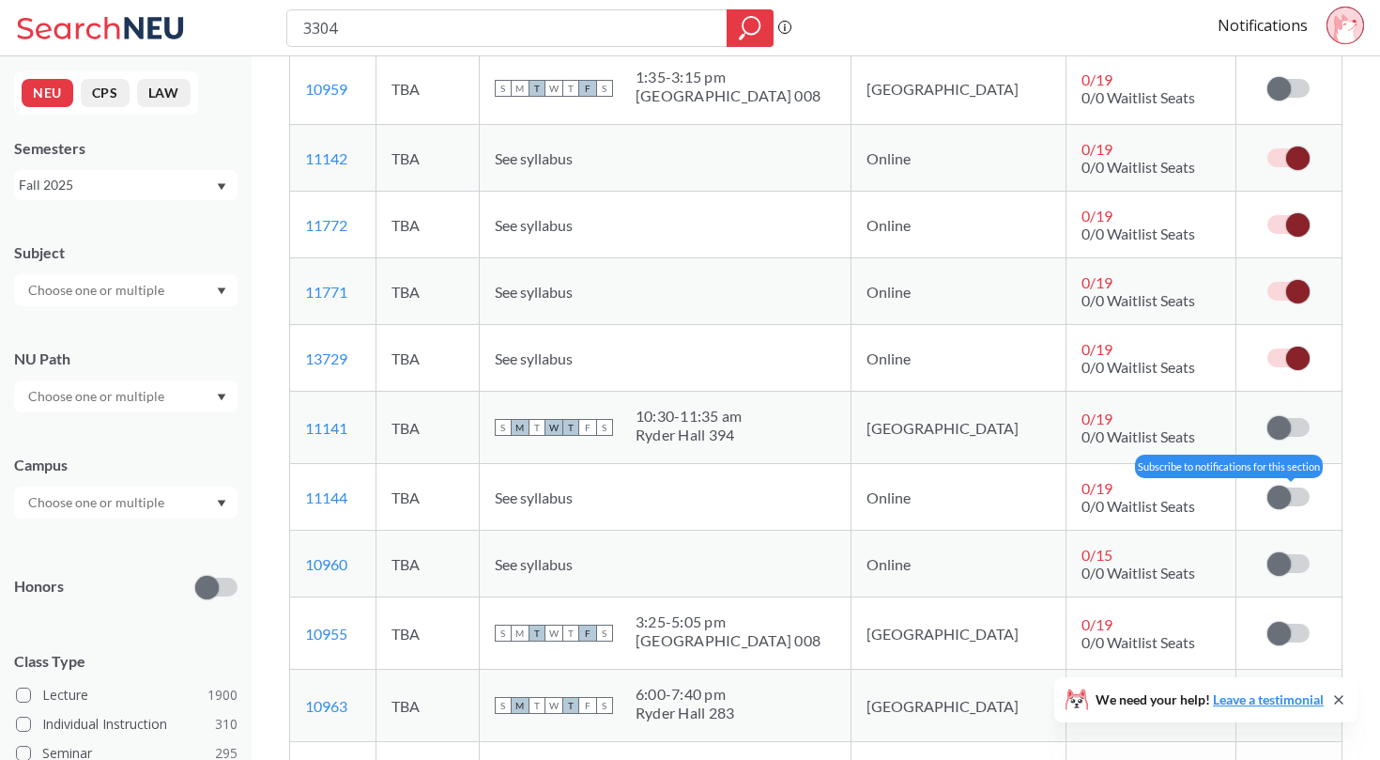
click at [1279, 505] on span at bounding box center [1279, 496] width 23 height 23
click at [1268, 487] on input "checkbox" at bounding box center [1268, 487] width 0 height 0
click at [1293, 576] on td "Subscribe to notifications for this section" at bounding box center [1289, 564] width 105 height 67
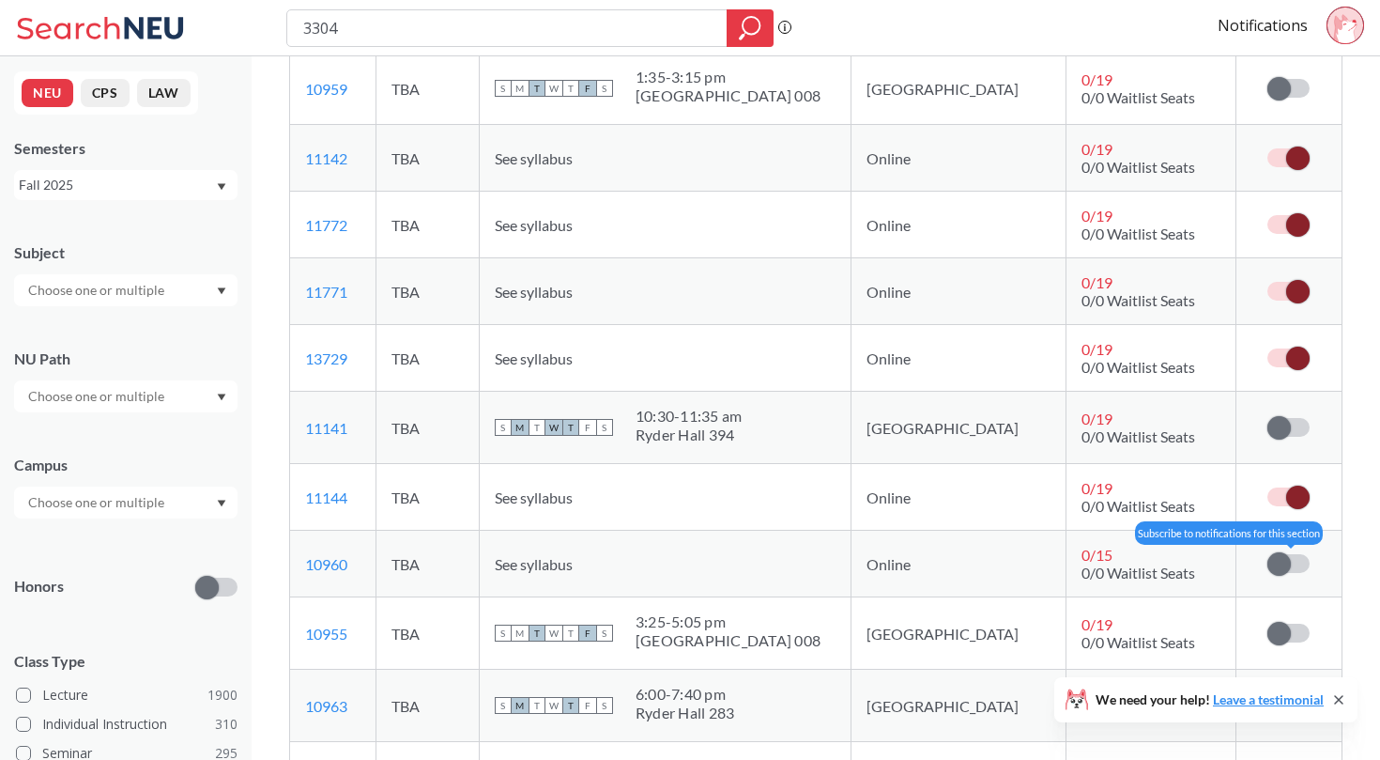
click at [1285, 570] on span at bounding box center [1279, 563] width 23 height 23
click at [1268, 554] on input "checkbox" at bounding box center [1268, 554] width 0 height 0
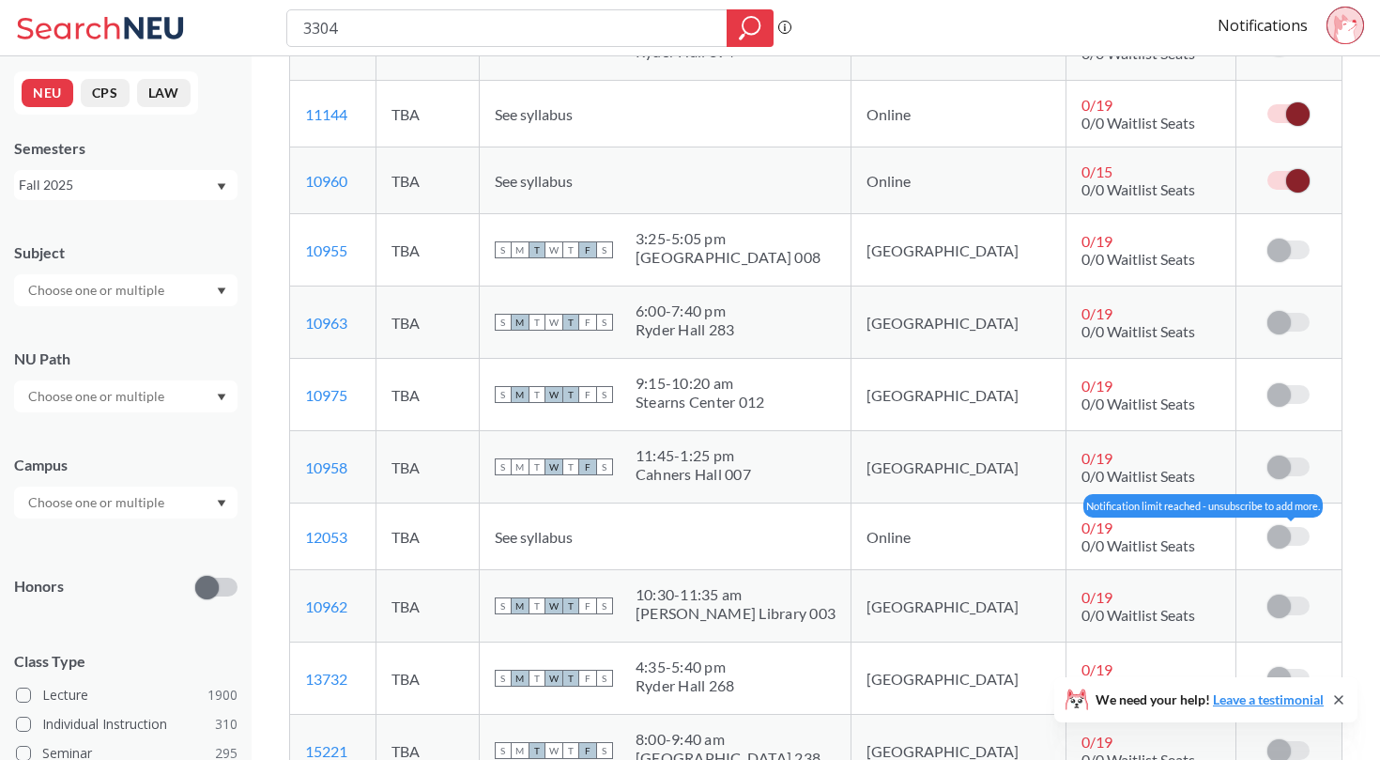
click at [1275, 535] on span at bounding box center [1279, 536] width 23 height 23
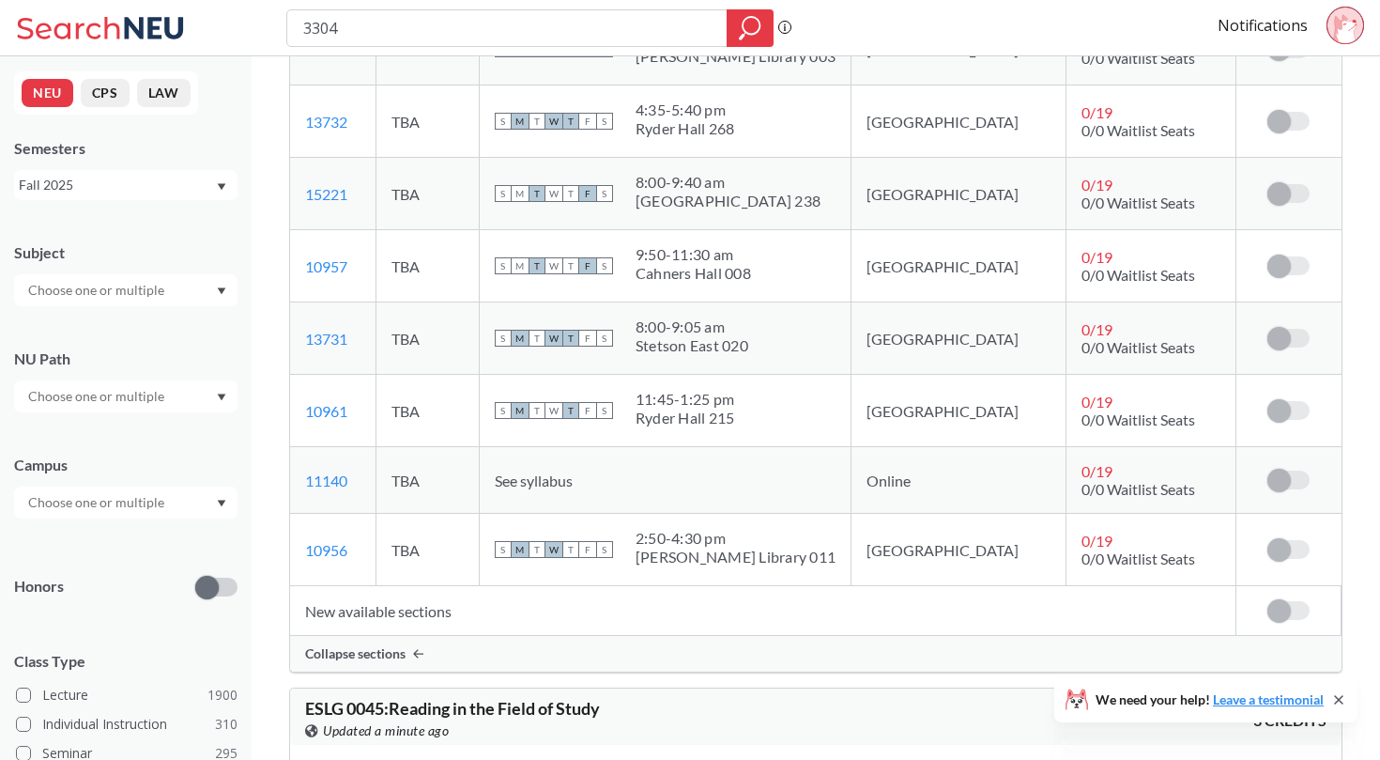
scroll to position [2403, 0]
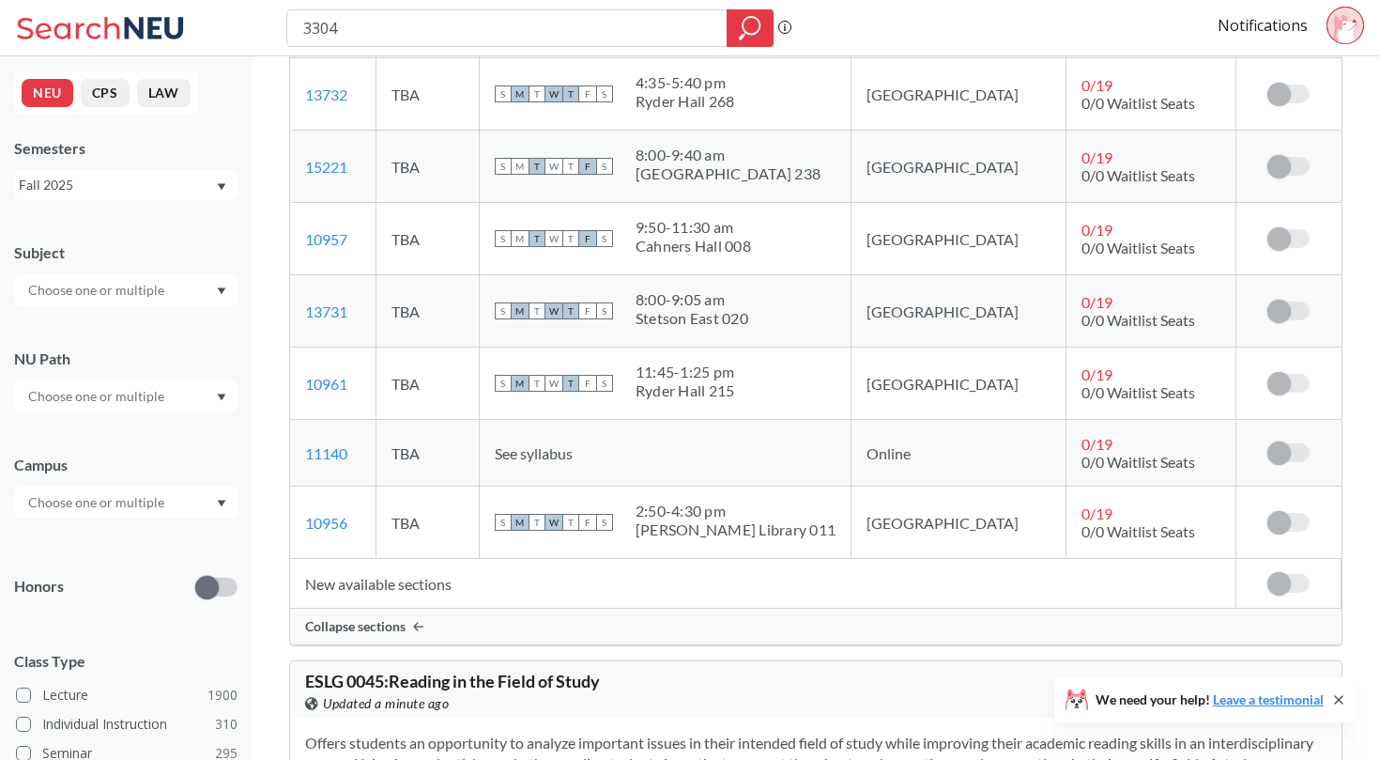
click at [1287, 441] on td "Notification limit reached - unsubscribe to add more." at bounding box center [1289, 453] width 105 height 67
click at [1276, 449] on span at bounding box center [1279, 452] width 23 height 23
click at [1288, 457] on span at bounding box center [1279, 452] width 23 height 23
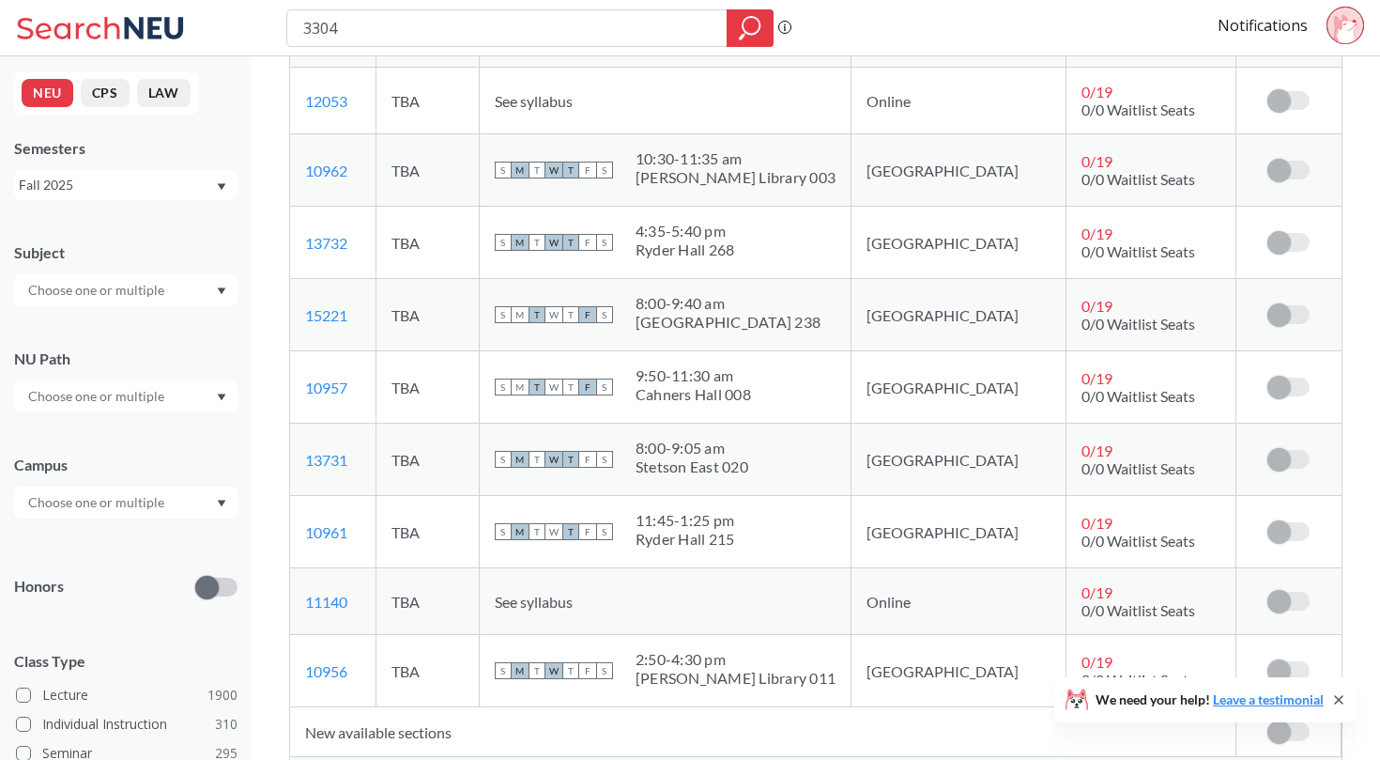
scroll to position [2210, 0]
